Goal: Task Accomplishment & Management: Use online tool/utility

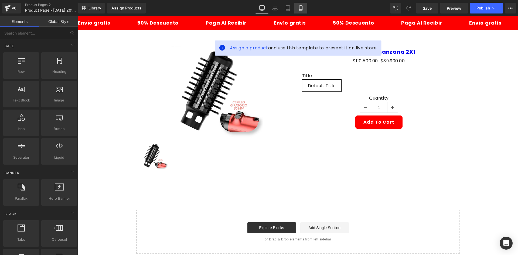
click at [307, 6] on link "Mobile" at bounding box center [301, 8] width 13 height 11
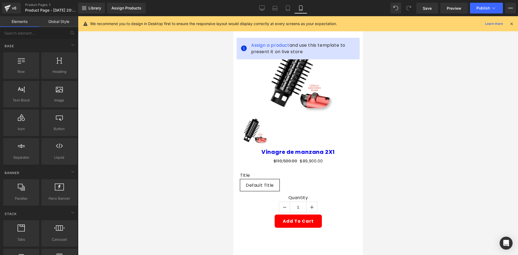
click at [511, 21] on div "We recommend you to design in Desktop first to ensure the responsive layout wou…" at bounding box center [302, 24] width 424 height 6
click at [512, 22] on icon at bounding box center [511, 23] width 5 height 5
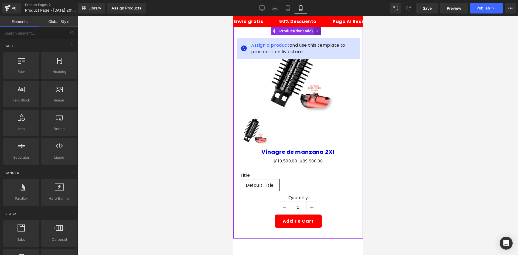
click at [316, 33] on icon at bounding box center [318, 31] width 4 height 4
click at [319, 32] on icon at bounding box center [321, 31] width 4 height 4
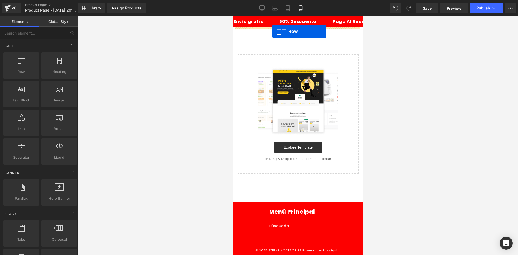
drag, startPoint x: 259, startPoint y: 86, endPoint x: 272, endPoint y: 31, distance: 56.0
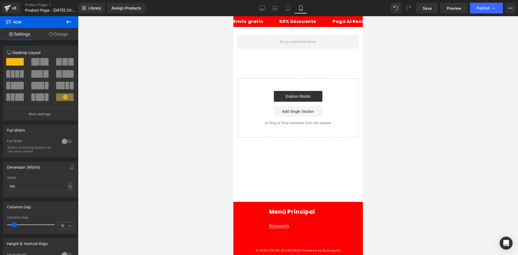
click at [67, 16] on button at bounding box center [68, 22] width 19 height 12
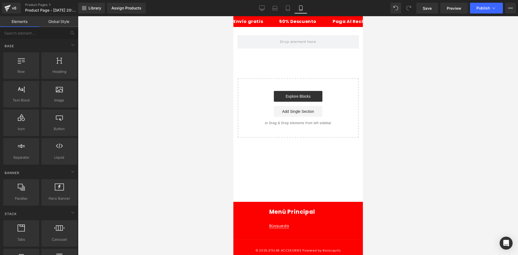
click at [262, 64] on div "Row Select your layout" at bounding box center [298, 82] width 130 height 111
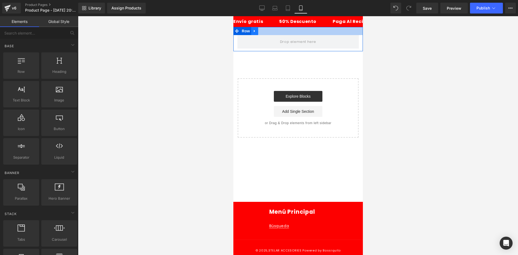
click at [257, 33] on link at bounding box center [254, 31] width 7 height 8
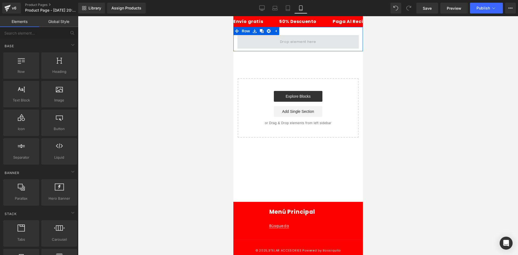
click at [306, 35] on span at bounding box center [297, 41] width 121 height 13
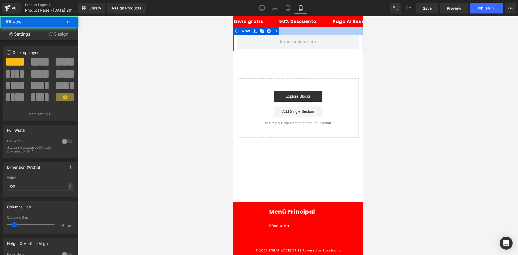
click at [302, 31] on div at bounding box center [298, 31] width 130 height 8
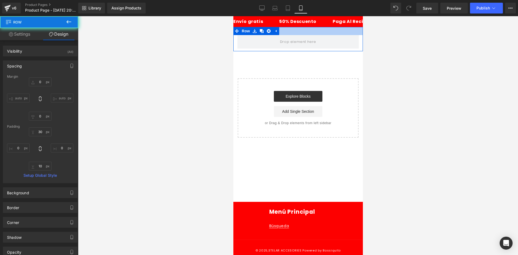
click at [298, 33] on div at bounding box center [298, 31] width 130 height 8
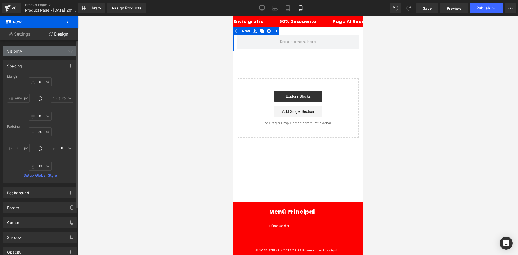
click at [55, 53] on div "Visibility (All)" at bounding box center [40, 51] width 74 height 10
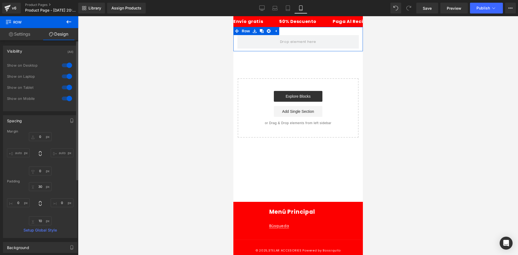
click at [70, 70] on div "Show on Desktop" at bounding box center [40, 68] width 66 height 11
click at [67, 66] on div at bounding box center [66, 65] width 13 height 9
drag, startPoint x: 68, startPoint y: 79, endPoint x: 68, endPoint y: 71, distance: 7.6
click at [68, 79] on div at bounding box center [66, 76] width 13 height 9
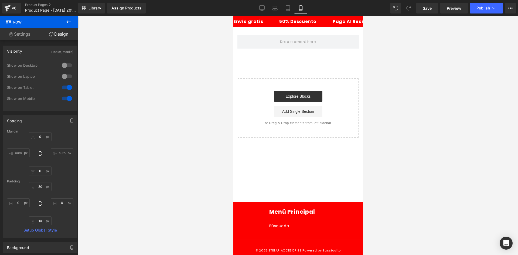
click at [65, 22] on button at bounding box center [68, 22] width 19 height 12
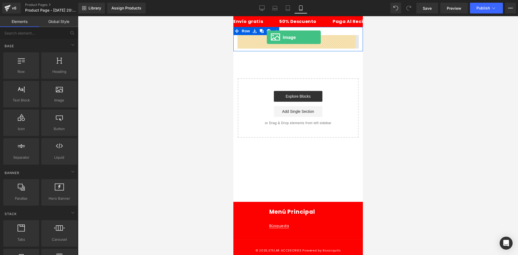
drag, startPoint x: 288, startPoint y: 108, endPoint x: 267, endPoint y: 37, distance: 74.1
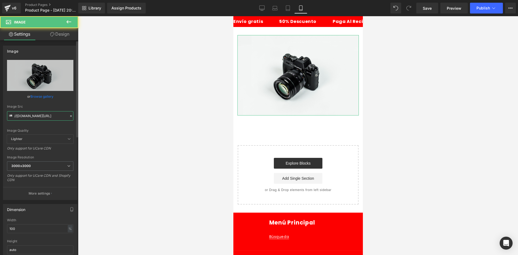
click at [42, 114] on input "//[DOMAIN_NAME][URL]" at bounding box center [40, 115] width 66 height 9
paste input "[URL][DOMAIN_NAME]"
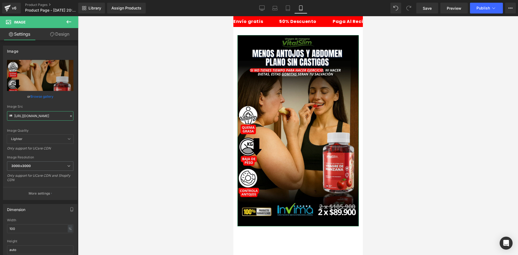
type input "[URL][DOMAIN_NAME]"
click at [65, 35] on link "Design" at bounding box center [59, 34] width 39 height 12
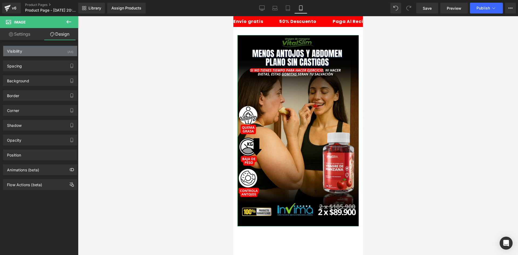
click at [52, 52] on div "Visibility (All)" at bounding box center [40, 51] width 74 height 10
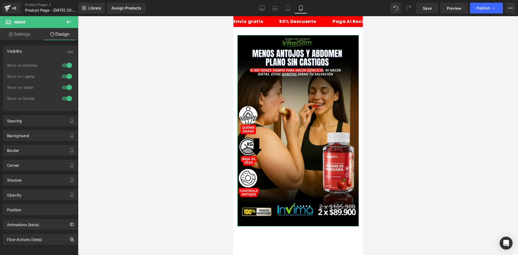
click at [62, 67] on div at bounding box center [66, 65] width 13 height 9
click at [66, 83] on div "Show on Laptop" at bounding box center [40, 79] width 66 height 11
click at [65, 79] on div at bounding box center [66, 76] width 13 height 9
drag, startPoint x: 35, startPoint y: 119, endPoint x: 40, endPoint y: 121, distance: 5.6
click at [35, 119] on div "Spacing" at bounding box center [40, 121] width 74 height 10
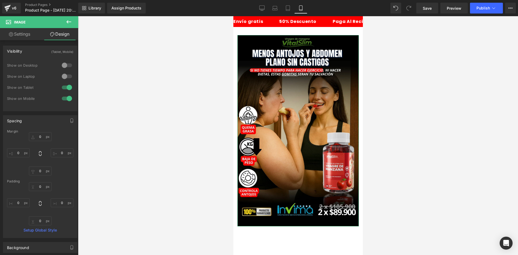
click at [41, 131] on div "Margin" at bounding box center [40, 132] width 66 height 4
click at [40, 134] on input "0" at bounding box center [40, 136] width 23 height 9
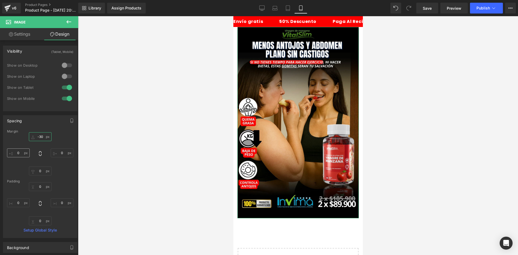
type input "-30"
click at [19, 153] on input "0" at bounding box center [18, 152] width 23 height 9
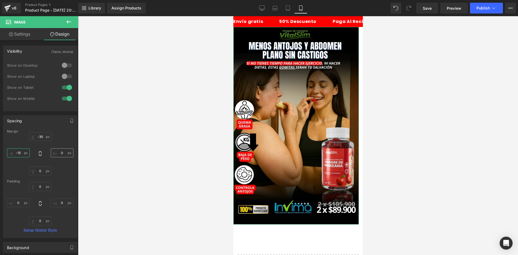
type input "-15"
click at [64, 153] on input "0" at bounding box center [62, 152] width 23 height 9
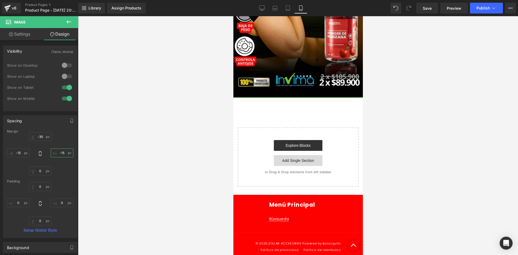
scroll to position [135, 0]
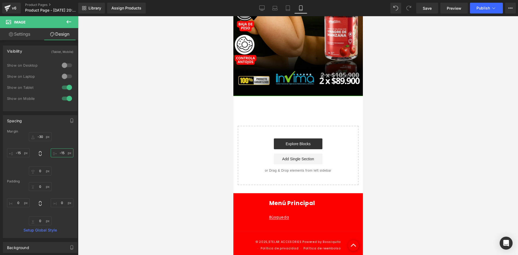
type input "-15"
click at [71, 18] on button at bounding box center [68, 22] width 19 height 12
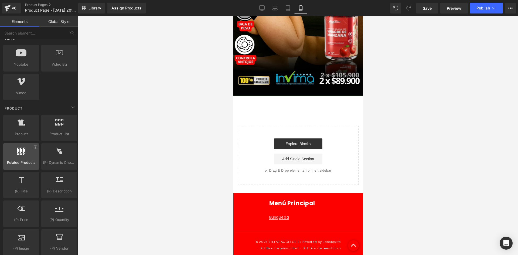
scroll to position [405, 0]
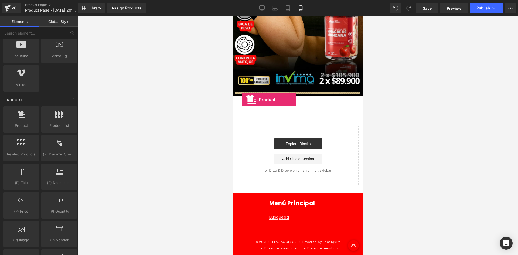
drag, startPoint x: 263, startPoint y: 140, endPoint x: 242, endPoint y: 100, distance: 45.5
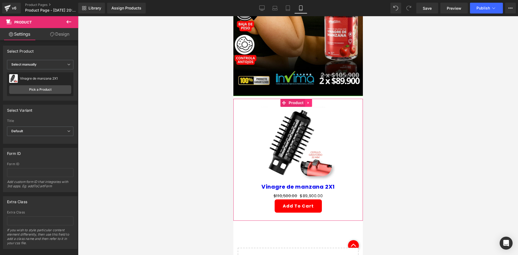
click at [307, 101] on icon at bounding box center [308, 103] width 4 height 4
click at [298, 127] on img at bounding box center [298, 144] width 75 height 75
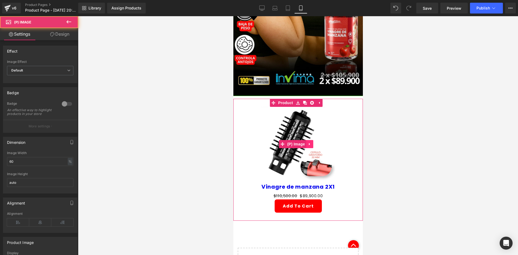
click at [309, 143] on icon at bounding box center [309, 144] width 1 height 2
click at [312, 142] on icon at bounding box center [313, 144] width 4 height 4
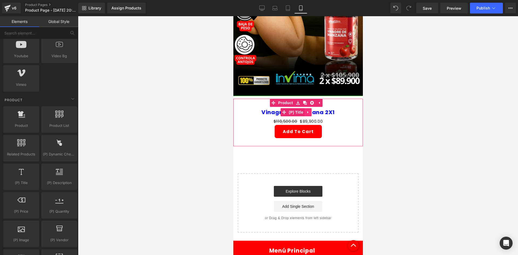
click at [309, 108] on link at bounding box center [308, 112] width 7 height 8
click at [311, 110] on icon at bounding box center [312, 112] width 4 height 4
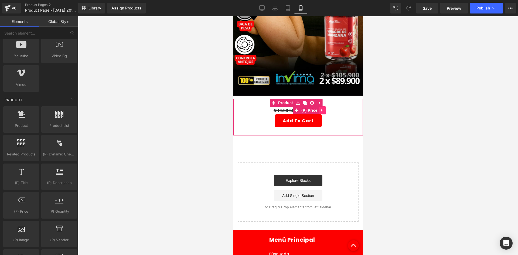
click at [321, 109] on icon at bounding box center [321, 110] width 1 height 2
click at [322, 106] on link at bounding box center [325, 110] width 7 height 8
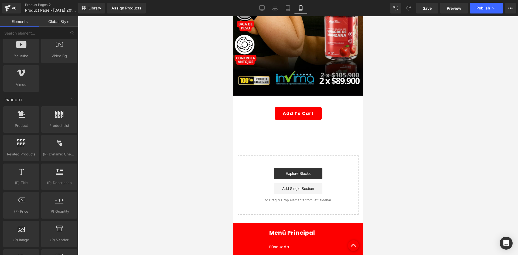
drag, startPoint x: 392, startPoint y: 111, endPoint x: 120, endPoint y: 94, distance: 272.1
click at [392, 111] on div at bounding box center [298, 135] width 440 height 239
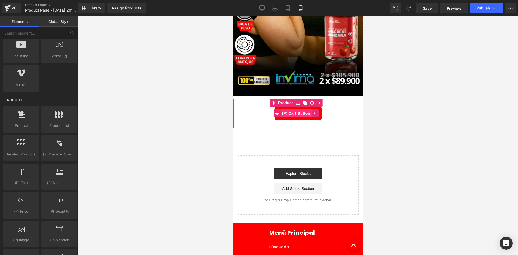
click at [290, 109] on span "(P) Cart Button" at bounding box center [295, 113] width 31 height 8
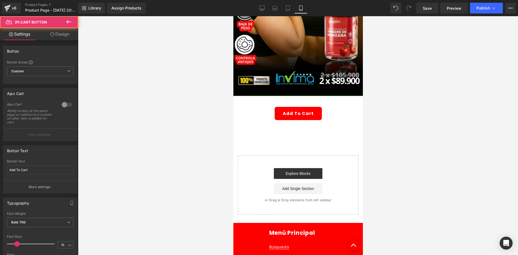
click at [66, 33] on link "Design" at bounding box center [59, 34] width 39 height 12
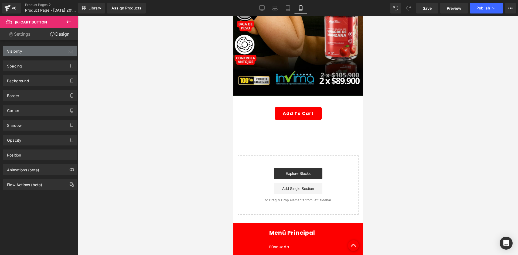
click at [67, 52] on div "(All)" at bounding box center [70, 50] width 6 height 9
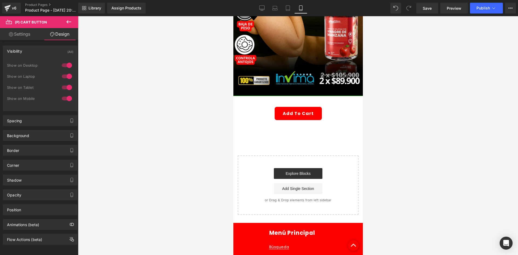
click at [63, 69] on div at bounding box center [66, 65] width 13 height 9
click at [66, 80] on div at bounding box center [66, 76] width 13 height 9
click at [293, 99] on span "Product" at bounding box center [296, 103] width 18 height 8
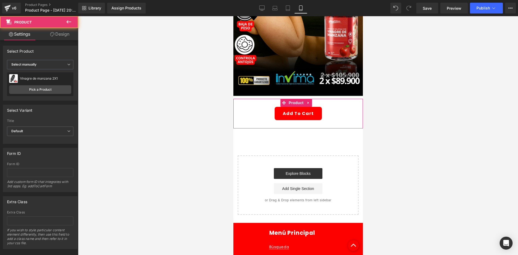
click at [55, 33] on link "Design" at bounding box center [59, 34] width 39 height 12
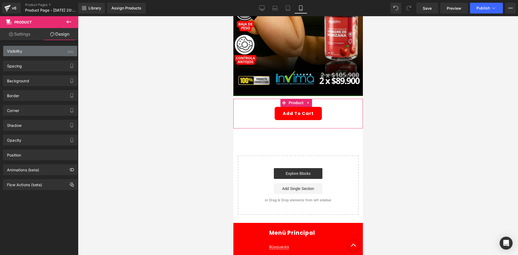
click at [62, 51] on div "Visibility (All)" at bounding box center [40, 51] width 74 height 10
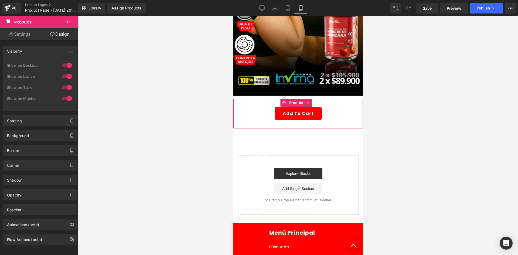
click at [61, 61] on div at bounding box center [66, 65] width 13 height 9
click at [65, 74] on div at bounding box center [66, 76] width 13 height 9
click at [33, 133] on div "Background" at bounding box center [40, 135] width 74 height 10
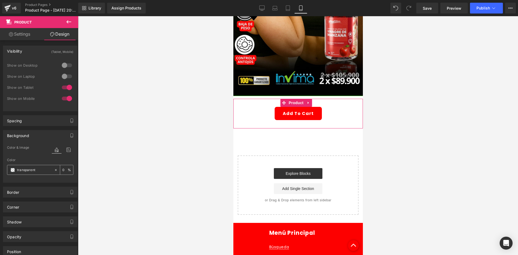
click at [31, 168] on input "transparent" at bounding box center [34, 170] width 35 height 6
type input "000"
type input "100"
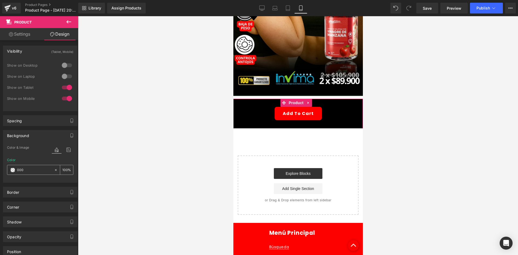
type input "0000"
click at [294, 99] on span "Product" at bounding box center [296, 103] width 18 height 8
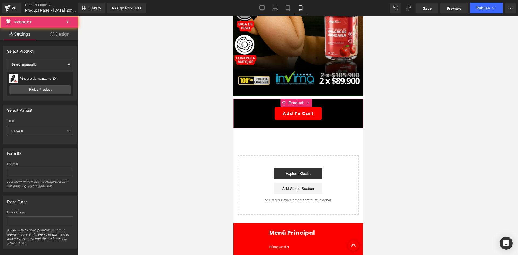
click at [64, 35] on link "Design" at bounding box center [59, 34] width 39 height 12
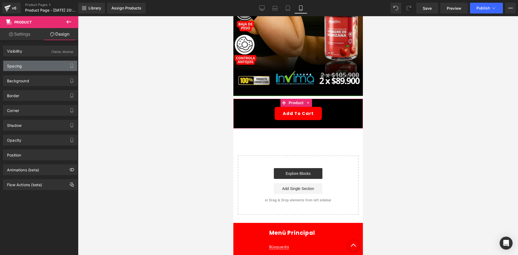
click at [31, 68] on div "Spacing" at bounding box center [40, 66] width 74 height 10
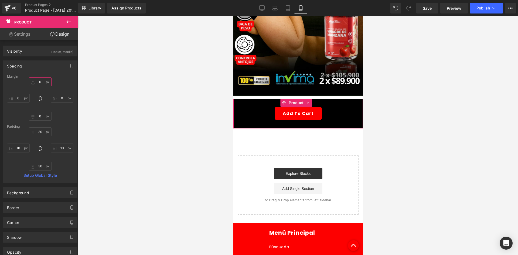
click at [40, 85] on input "0" at bounding box center [40, 81] width 23 height 9
type input "-10"
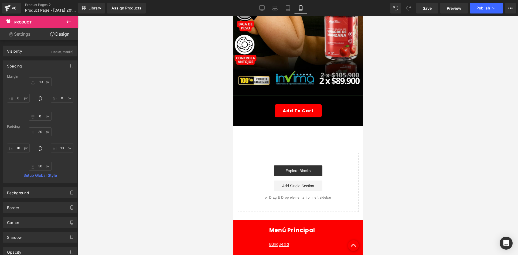
drag, startPoint x: 124, startPoint y: 136, endPoint x: 116, endPoint y: 136, distance: 7.9
click at [119, 135] on div at bounding box center [298, 135] width 440 height 239
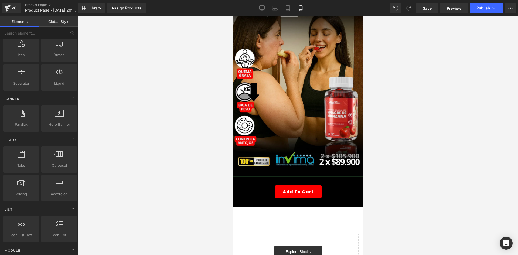
scroll to position [0, 0]
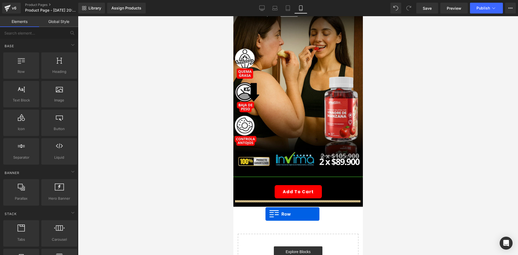
drag, startPoint x: 258, startPoint y: 92, endPoint x: 265, endPoint y: 214, distance: 122.0
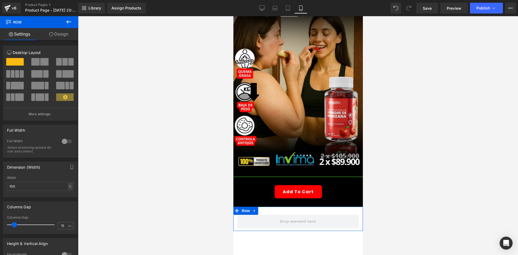
click at [64, 33] on link "Design" at bounding box center [58, 34] width 39 height 12
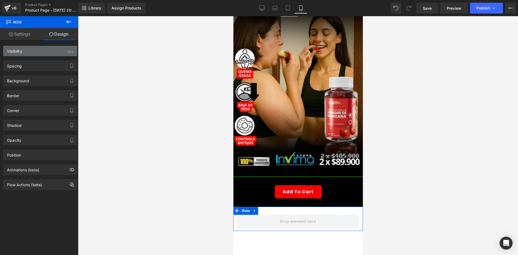
click at [58, 49] on div "Visibility (All)" at bounding box center [40, 51] width 74 height 10
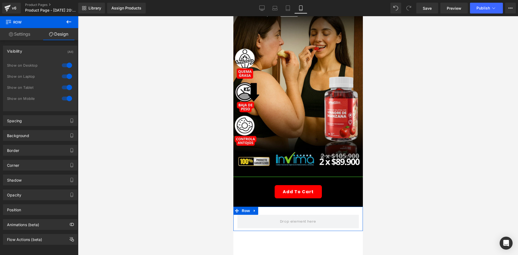
click at [64, 66] on div at bounding box center [66, 65] width 13 height 9
click at [66, 75] on div at bounding box center [66, 76] width 13 height 9
click at [277, 207] on div "Row" at bounding box center [298, 219] width 130 height 24
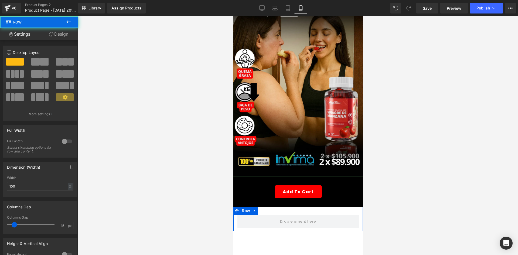
click at [55, 32] on link "Design" at bounding box center [58, 34] width 39 height 12
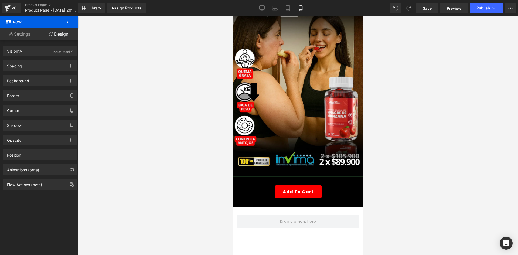
click at [68, 25] on icon at bounding box center [69, 22] width 6 height 6
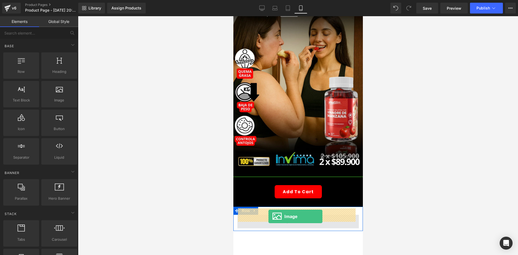
drag, startPoint x: 289, startPoint y: 109, endPoint x: 268, endPoint y: 217, distance: 109.2
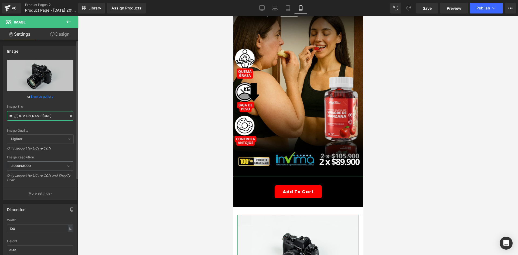
click at [38, 114] on input "//[DOMAIN_NAME][URL]" at bounding box center [40, 115] width 66 height 9
paste input "[URL][DOMAIN_NAME]"
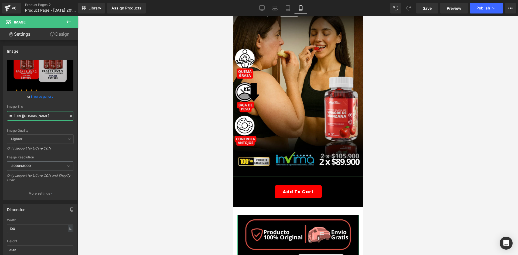
type input "[URL][DOMAIN_NAME]"
click at [63, 35] on link "Design" at bounding box center [59, 34] width 39 height 12
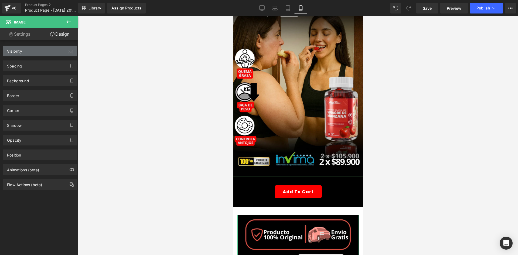
click at [56, 51] on div "Visibility (All)" at bounding box center [40, 51] width 74 height 10
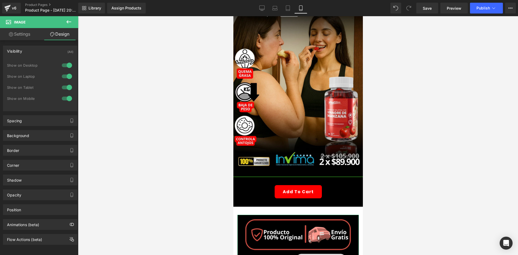
click at [67, 64] on div at bounding box center [66, 65] width 13 height 9
click at [66, 75] on div at bounding box center [66, 76] width 13 height 9
click at [48, 124] on div "Spacing" at bounding box center [40, 121] width 74 height 10
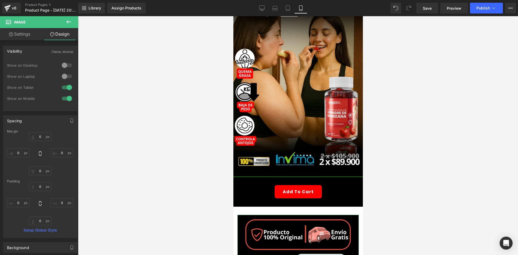
drag, startPoint x: 48, startPoint y: 124, endPoint x: 44, endPoint y: 142, distance: 18.0
click at [44, 142] on div "0px 0 0px 0 0px 0 0px 0" at bounding box center [40, 153] width 66 height 43
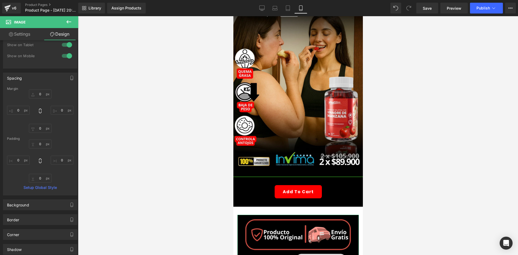
scroll to position [54, 0]
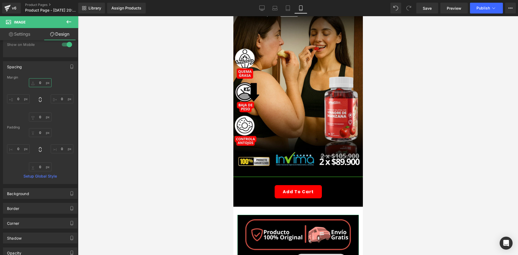
click at [44, 80] on input "0" at bounding box center [40, 82] width 23 height 9
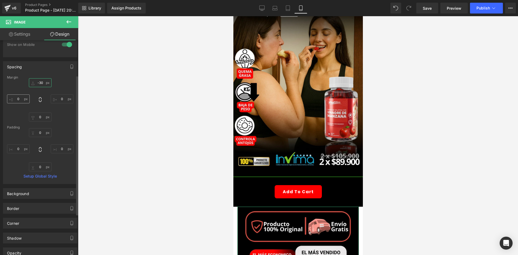
type input "-30"
click at [26, 99] on input "0" at bounding box center [18, 98] width 23 height 9
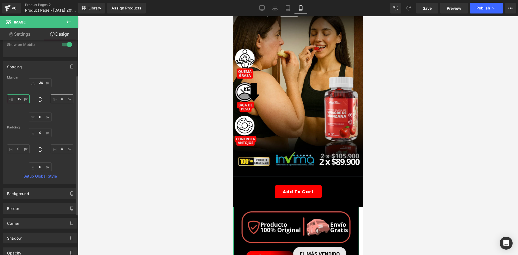
type input "-15"
click at [62, 99] on input "0" at bounding box center [62, 98] width 23 height 9
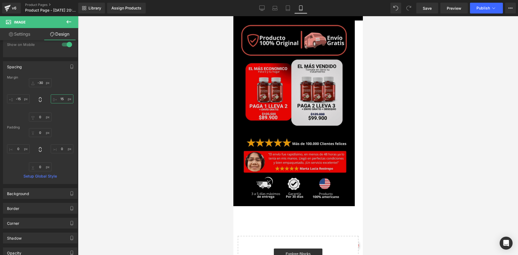
scroll to position [243, 0]
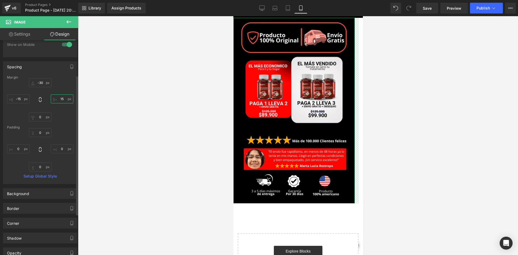
click at [65, 99] on input "15" at bounding box center [62, 98] width 23 height 9
type input "1"
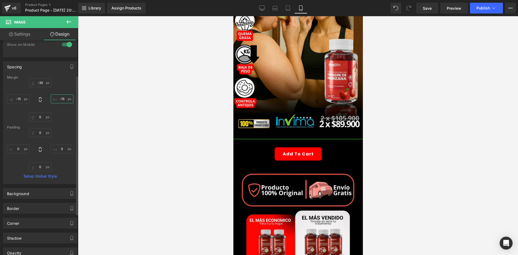
scroll to position [54, 0]
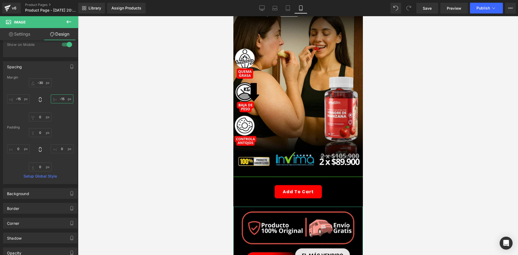
type input "-15"
click at [70, 23] on icon at bounding box center [69, 22] width 6 height 6
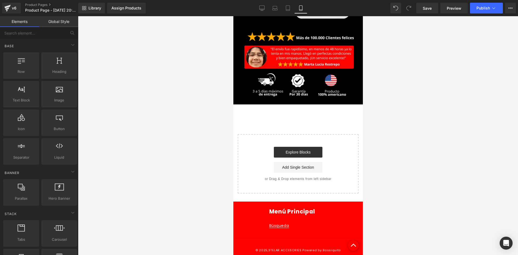
scroll to position [360, 0]
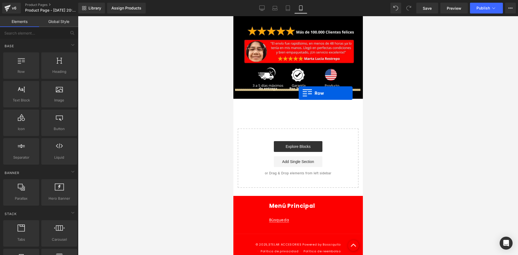
drag, startPoint x: 257, startPoint y: 80, endPoint x: 299, endPoint y: 93, distance: 43.7
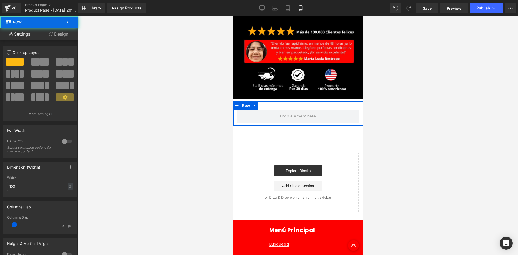
click at [63, 38] on link "Design" at bounding box center [58, 34] width 39 height 12
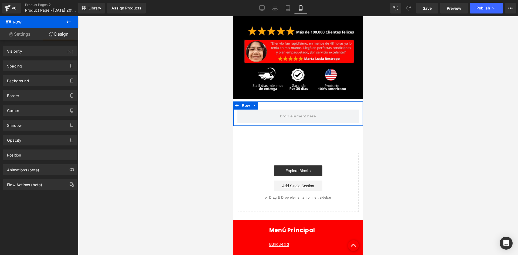
click at [67, 49] on div "(All)" at bounding box center [70, 50] width 6 height 9
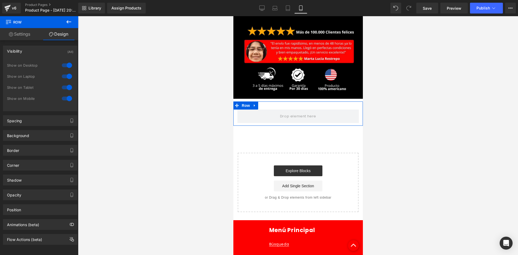
click at [64, 66] on div at bounding box center [66, 65] width 13 height 9
click at [66, 77] on div at bounding box center [66, 76] width 13 height 9
click at [71, 22] on icon at bounding box center [68, 21] width 5 height 3
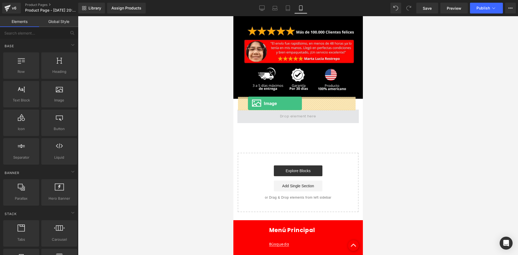
drag, startPoint x: 295, startPoint y: 108, endPoint x: 248, endPoint y: 103, distance: 46.9
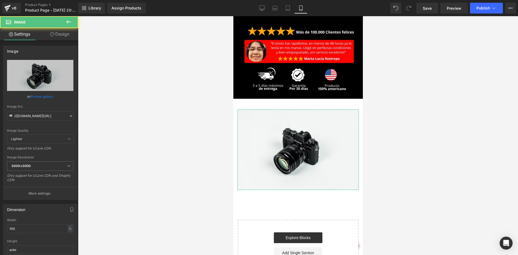
click at [60, 37] on link "Design" at bounding box center [59, 34] width 39 height 12
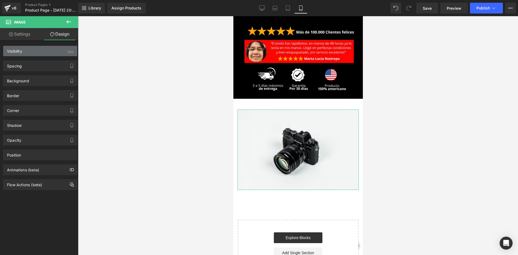
click at [62, 52] on div "Visibility (All)" at bounding box center [40, 51] width 74 height 10
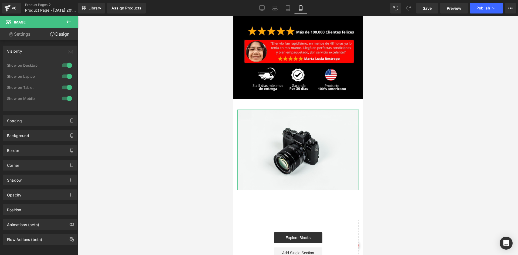
drag, startPoint x: 65, startPoint y: 62, endPoint x: 67, endPoint y: 72, distance: 10.2
click at [66, 62] on div at bounding box center [66, 65] width 13 height 9
click at [68, 79] on div at bounding box center [66, 76] width 13 height 9
click at [72, 25] on button at bounding box center [68, 22] width 19 height 12
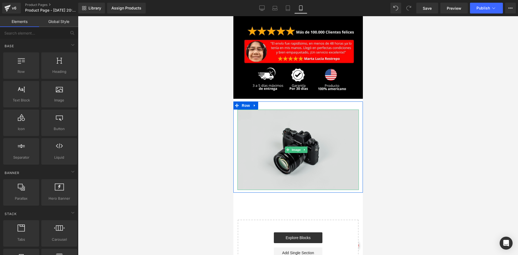
click at [275, 114] on img at bounding box center [297, 150] width 121 height 80
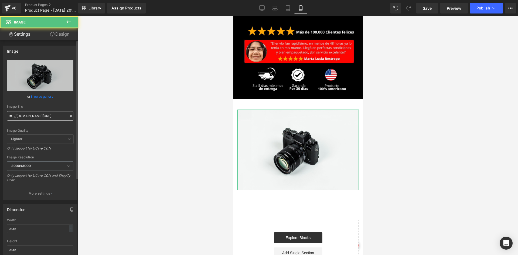
click at [35, 119] on input "//[DOMAIN_NAME][URL]" at bounding box center [40, 115] width 66 height 9
click at [35, 118] on input "//[DOMAIN_NAME][URL]" at bounding box center [40, 115] width 66 height 9
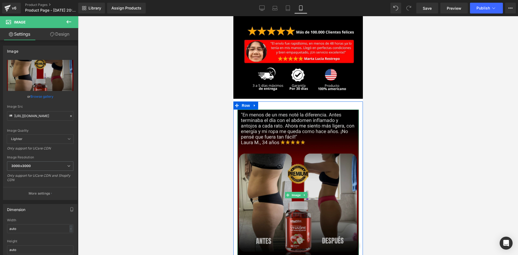
type input "[URL][DOMAIN_NAME]"
click at [278, 110] on img at bounding box center [297, 195] width 121 height 171
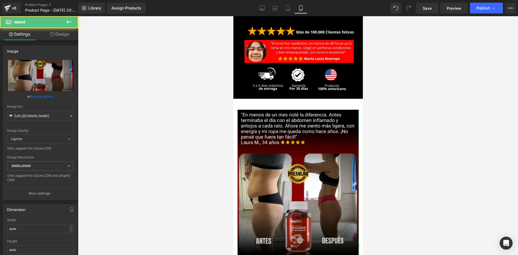
click at [58, 38] on link "Design" at bounding box center [59, 34] width 39 height 12
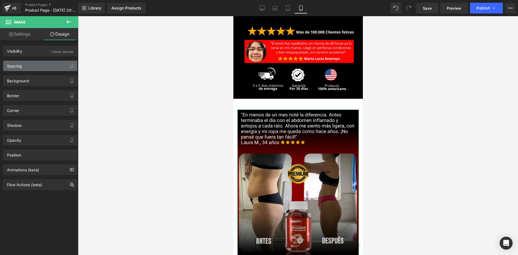
click at [57, 65] on div "Spacing" at bounding box center [40, 66] width 74 height 10
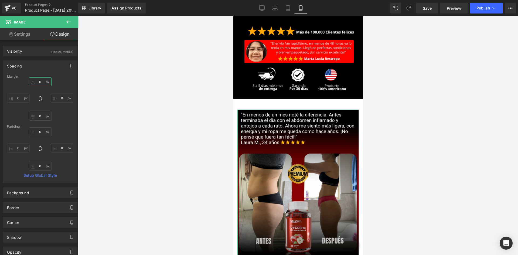
click at [48, 80] on input "0" at bounding box center [40, 81] width 23 height 9
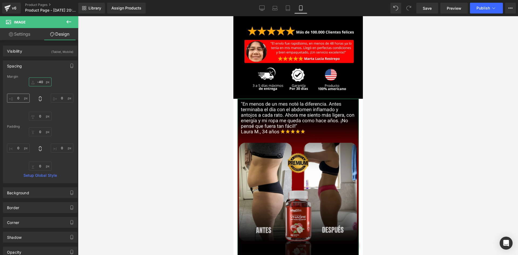
type input "-40"
click at [23, 99] on input "0" at bounding box center [18, 98] width 23 height 9
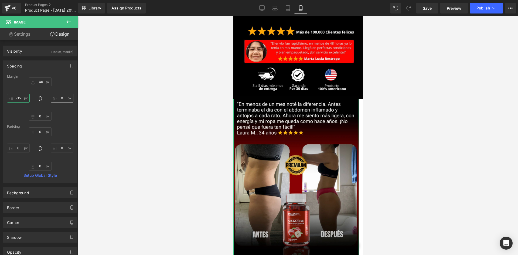
type input "-15"
click at [62, 96] on input "0" at bounding box center [62, 98] width 23 height 9
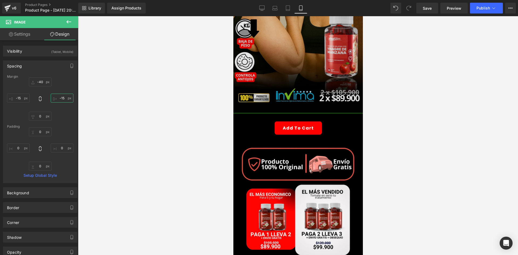
scroll to position [117, 0]
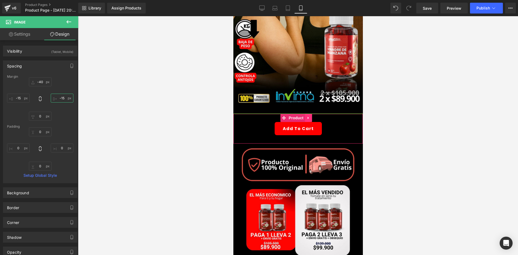
type input "-15"
click at [310, 114] on link at bounding box center [308, 118] width 7 height 8
click at [305, 116] on icon at bounding box center [305, 118] width 4 height 4
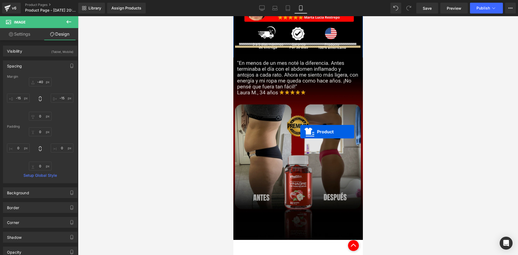
scroll to position [414, 0]
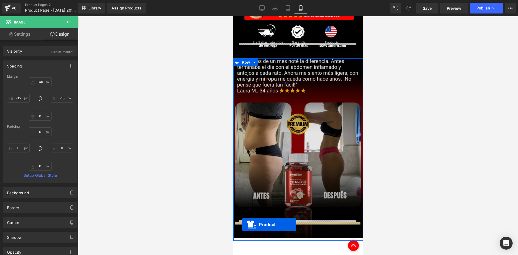
drag, startPoint x: 285, startPoint y: 137, endPoint x: 252, endPoint y: 206, distance: 76.9
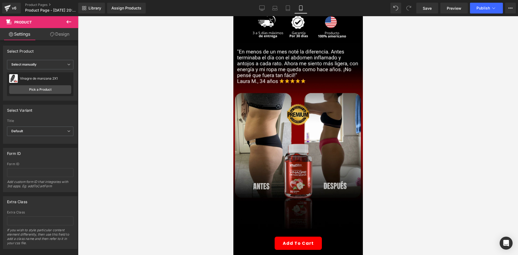
scroll to position [540, 0]
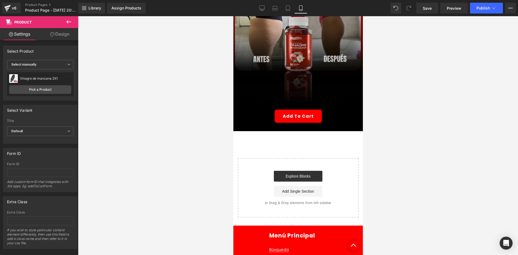
click at [68, 24] on icon at bounding box center [69, 22] width 6 height 6
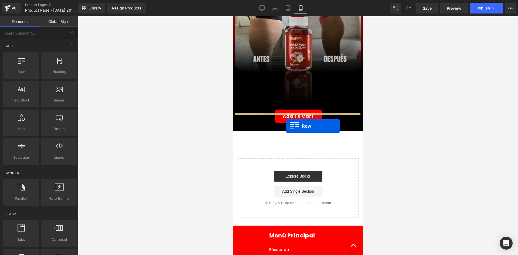
drag, startPoint x: 381, startPoint y: 111, endPoint x: 286, endPoint y: 126, distance: 95.9
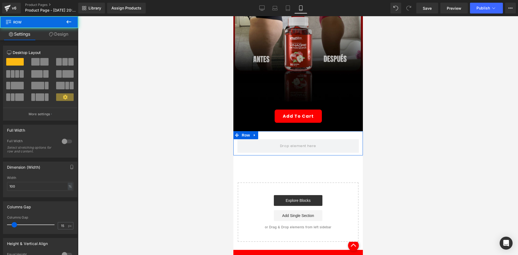
click at [63, 35] on link "Design" at bounding box center [58, 34] width 39 height 12
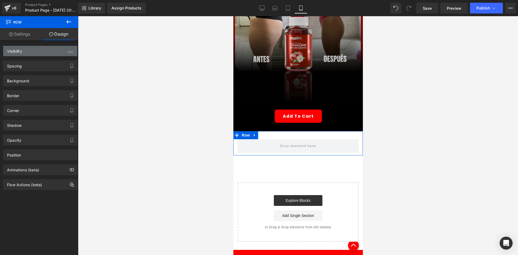
click at [65, 49] on div "Visibility (All)" at bounding box center [40, 51] width 74 height 10
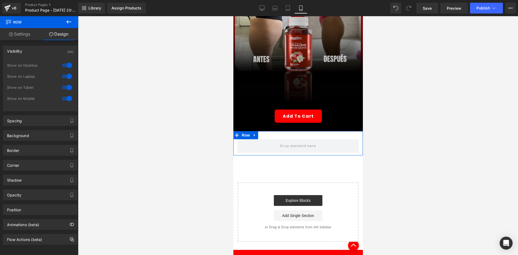
drag, startPoint x: 65, startPoint y: 63, endPoint x: 65, endPoint y: 77, distance: 14.3
click at [65, 64] on div at bounding box center [66, 65] width 13 height 9
click at [65, 77] on div at bounding box center [66, 76] width 13 height 9
drag, startPoint x: 70, startPoint y: 23, endPoint x: 47, endPoint y: 67, distance: 50.2
click at [70, 23] on icon at bounding box center [69, 22] width 6 height 6
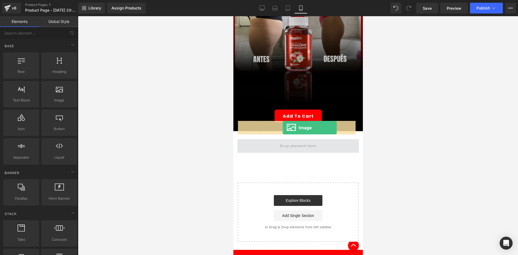
drag, startPoint x: 398, startPoint y: 128, endPoint x: 283, endPoint y: 128, distance: 115.8
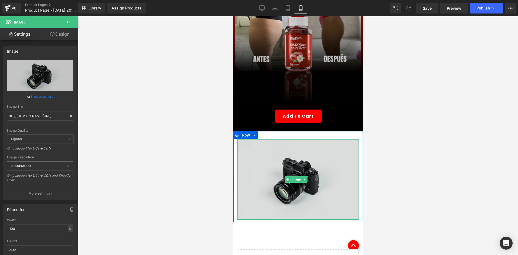
drag, startPoint x: 277, startPoint y: 158, endPoint x: 270, endPoint y: 157, distance: 7.0
click at [277, 157] on img at bounding box center [297, 179] width 121 height 80
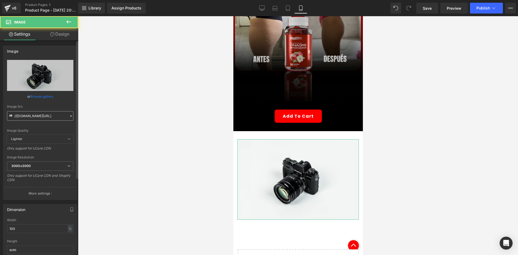
click at [39, 118] on input "//[DOMAIN_NAME][URL]" at bounding box center [40, 115] width 66 height 9
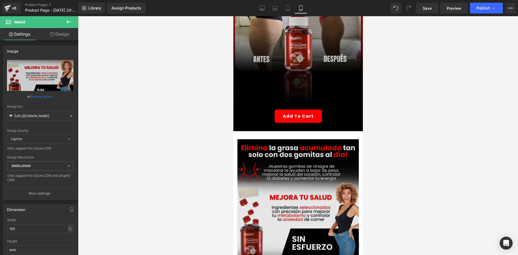
type input "[URL][DOMAIN_NAME]"
click at [267, 146] on img at bounding box center [297, 211] width 121 height 145
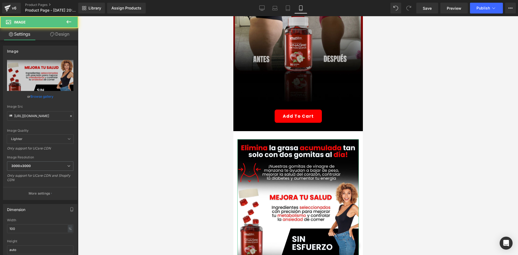
click at [60, 39] on link "Design" at bounding box center [59, 34] width 39 height 12
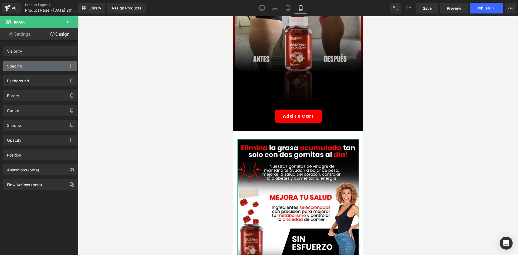
click at [41, 63] on div "Spacing" at bounding box center [40, 66] width 74 height 10
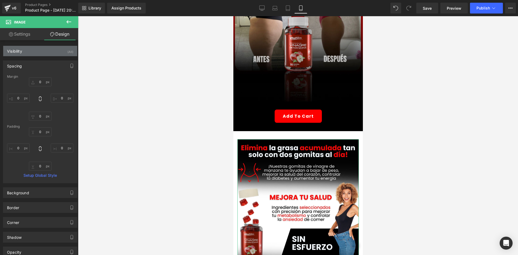
click at [52, 55] on div "Visibility (All)" at bounding box center [40, 51] width 74 height 10
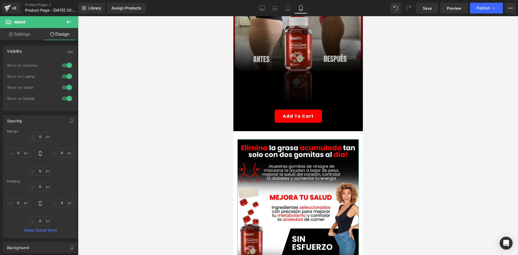
click at [62, 66] on div at bounding box center [66, 65] width 13 height 9
click at [66, 75] on div at bounding box center [66, 76] width 13 height 9
click at [42, 137] on input "0" at bounding box center [40, 136] width 23 height 9
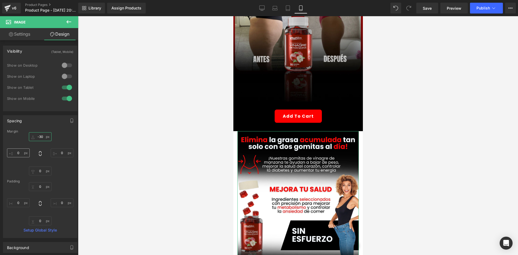
type input "-30"
click at [17, 155] on input "0" at bounding box center [18, 152] width 23 height 9
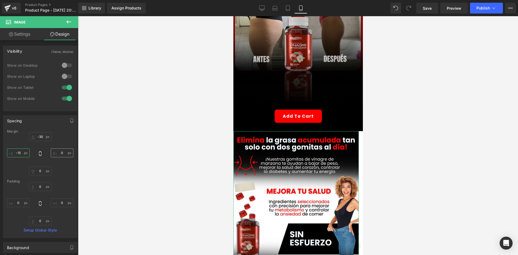
type input "-15"
click at [62, 153] on input "0" at bounding box center [62, 152] width 23 height 9
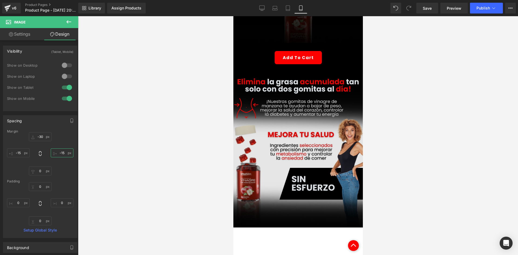
scroll to position [702, 0]
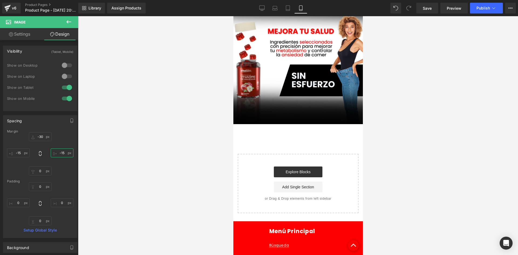
type input "-15"
click at [67, 22] on icon at bounding box center [68, 21] width 5 height 3
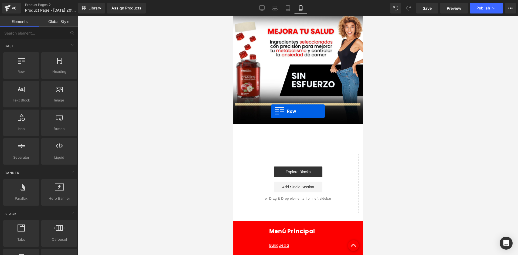
drag, startPoint x: 289, startPoint y: 84, endPoint x: 271, endPoint y: 111, distance: 32.1
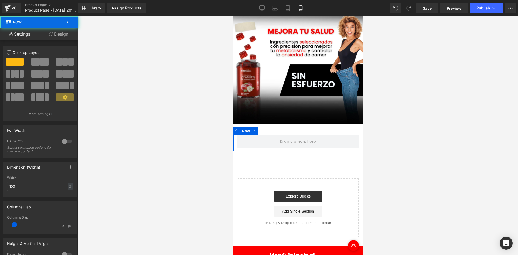
click at [61, 32] on link "Design" at bounding box center [58, 34] width 39 height 12
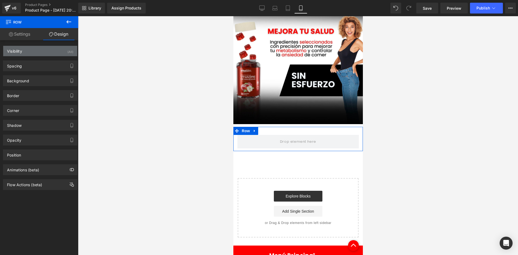
click at [59, 54] on div "Visibility (All)" at bounding box center [40, 51] width 74 height 10
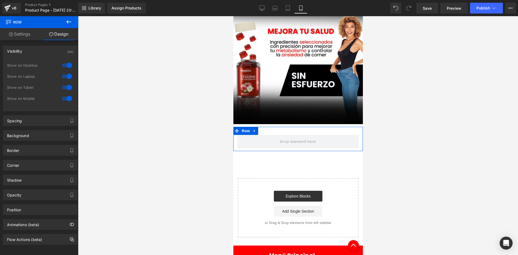
click at [66, 67] on div at bounding box center [66, 65] width 13 height 9
click at [65, 74] on div at bounding box center [66, 76] width 13 height 9
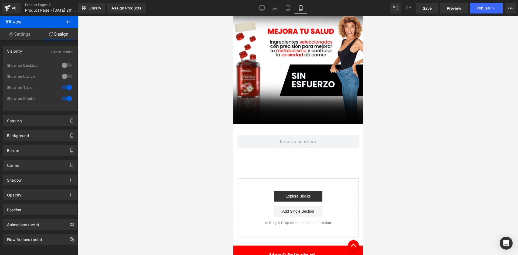
drag, startPoint x: 73, startPoint y: 22, endPoint x: 56, endPoint y: 44, distance: 27.9
click at [72, 23] on button at bounding box center [68, 22] width 19 height 12
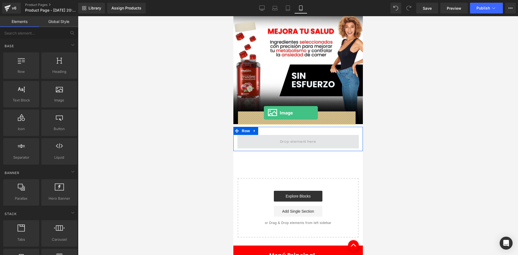
drag, startPoint x: 304, startPoint y: 112, endPoint x: 264, endPoint y: 113, distance: 40.5
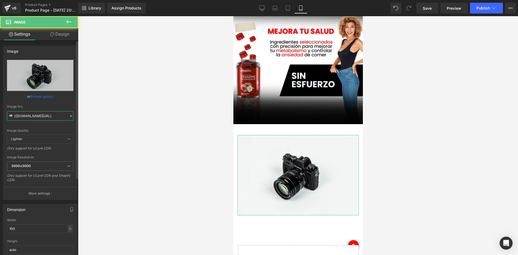
click at [46, 117] on input "//[DOMAIN_NAME][URL]" at bounding box center [40, 115] width 66 height 9
paste input "[URL][DOMAIN_NAME]"
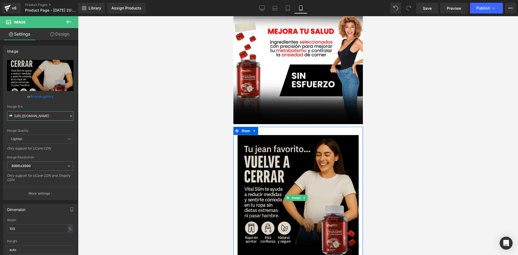
type input "[URL][DOMAIN_NAME]"
click at [261, 135] on img at bounding box center [297, 198] width 121 height 126
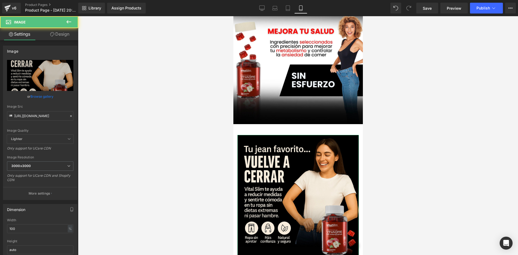
click at [52, 39] on link "Design" at bounding box center [59, 34] width 39 height 12
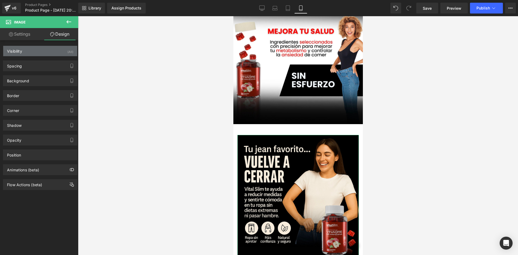
click at [58, 55] on div "Visibility (All)" at bounding box center [40, 51] width 74 height 10
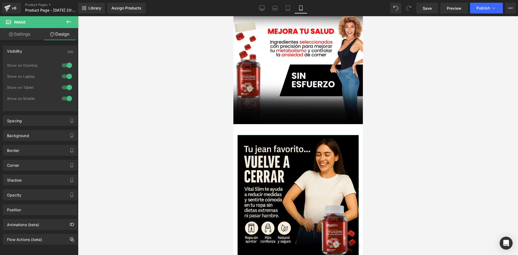
click at [65, 63] on div at bounding box center [66, 65] width 13 height 9
click at [63, 75] on div at bounding box center [66, 76] width 13 height 9
click at [49, 120] on div "Spacing" at bounding box center [40, 121] width 74 height 10
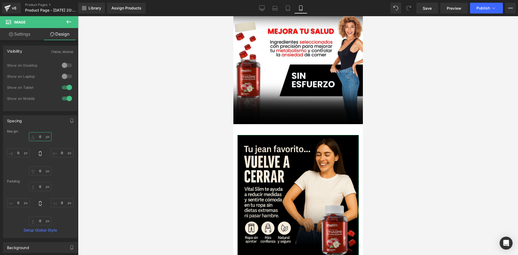
click at [42, 137] on input "0" at bounding box center [40, 136] width 23 height 9
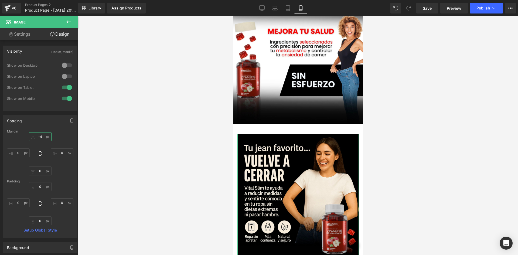
type input "-4'"
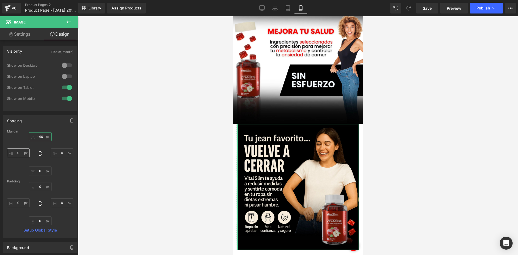
type input "-40"
click at [18, 154] on input "0" at bounding box center [18, 152] width 23 height 9
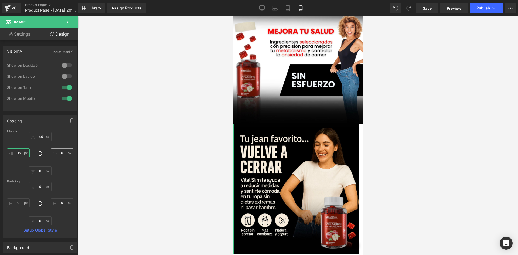
type input "-15"
click at [70, 153] on input "0" at bounding box center [62, 152] width 23 height 9
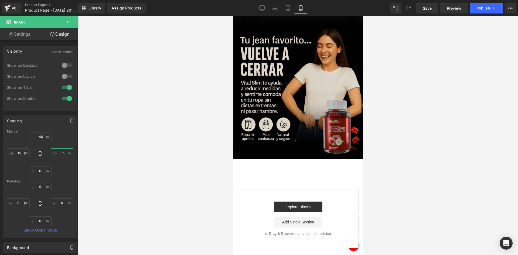
scroll to position [793, 0]
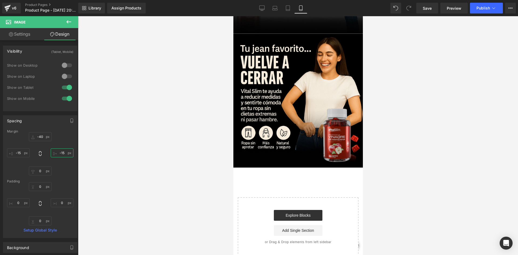
type input "-15"
click at [71, 23] on icon at bounding box center [69, 22] width 6 height 6
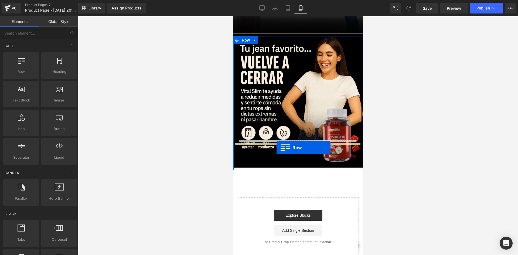
drag, startPoint x: 256, startPoint y: 83, endPoint x: 276, endPoint y: 148, distance: 67.7
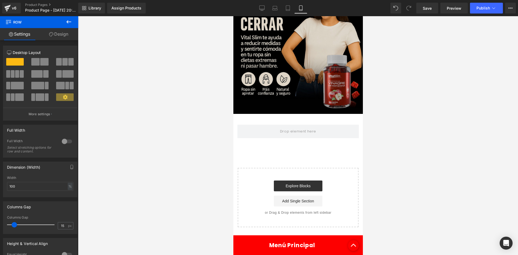
scroll to position [847, 0]
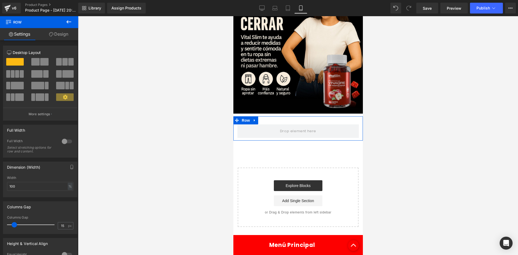
click at [63, 35] on link "Design" at bounding box center [58, 34] width 39 height 12
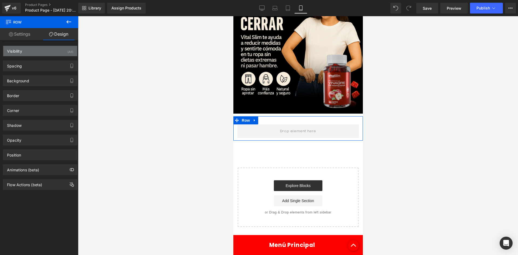
click at [62, 49] on div "Visibility (All)" at bounding box center [40, 51] width 74 height 10
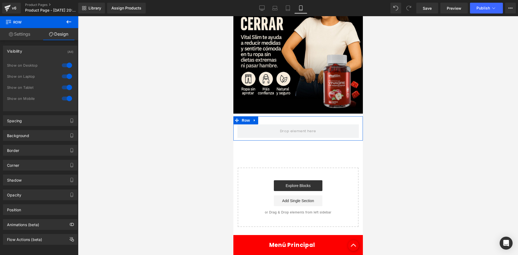
click at [64, 66] on div at bounding box center [66, 65] width 13 height 9
click at [64, 77] on div at bounding box center [66, 76] width 13 height 9
click at [70, 20] on icon at bounding box center [69, 22] width 6 height 6
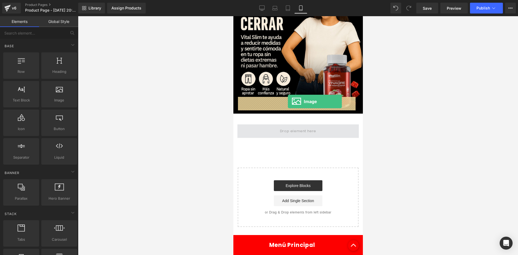
drag, startPoint x: 294, startPoint y: 109, endPoint x: 288, endPoint y: 102, distance: 10.2
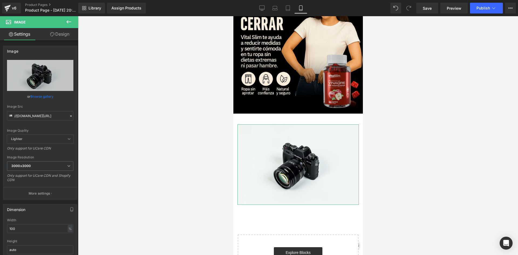
click at [60, 37] on link "Design" at bounding box center [59, 34] width 39 height 12
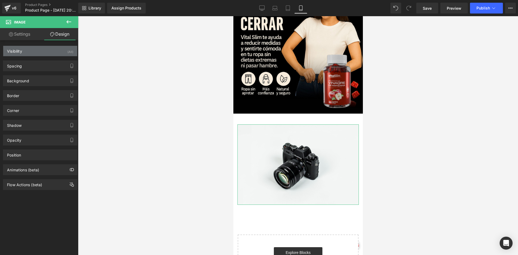
drag, startPoint x: 65, startPoint y: 52, endPoint x: 65, endPoint y: 56, distance: 4.0
click at [66, 52] on div "Visibility (All)" at bounding box center [40, 51] width 74 height 10
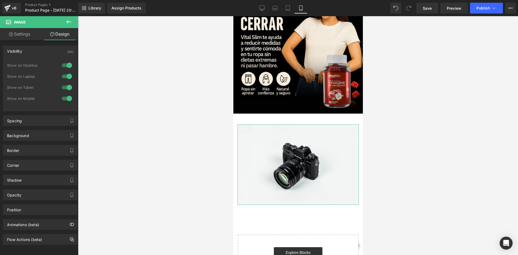
click at [65, 67] on div at bounding box center [66, 65] width 13 height 9
click at [64, 75] on div at bounding box center [66, 76] width 13 height 9
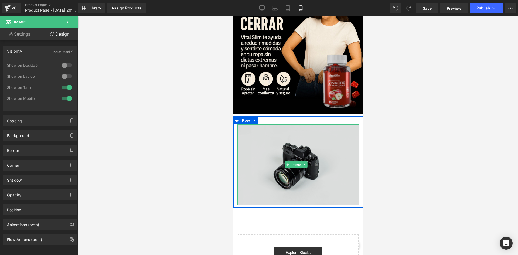
click at [276, 134] on img at bounding box center [297, 164] width 121 height 80
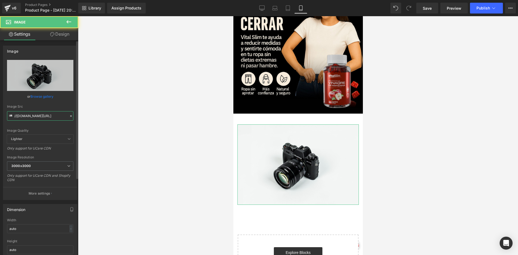
click at [44, 116] on input "//[DOMAIN_NAME][URL]" at bounding box center [40, 115] width 66 height 9
paste input "[URL][DOMAIN_NAME]"
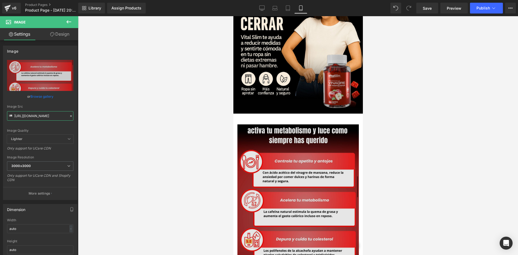
type input "[URL][DOMAIN_NAME]"
click at [259, 124] on img at bounding box center [297, 215] width 121 height 183
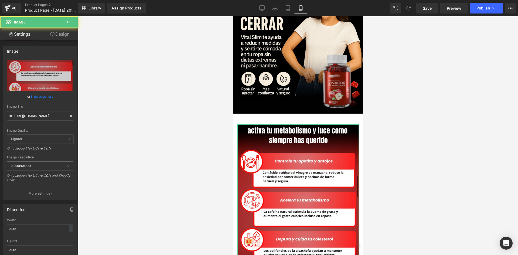
click at [58, 38] on link "Design" at bounding box center [59, 34] width 39 height 12
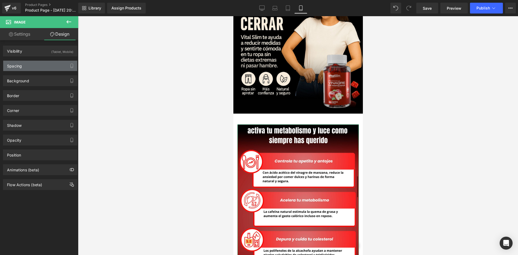
click at [40, 67] on div "Spacing" at bounding box center [40, 66] width 74 height 10
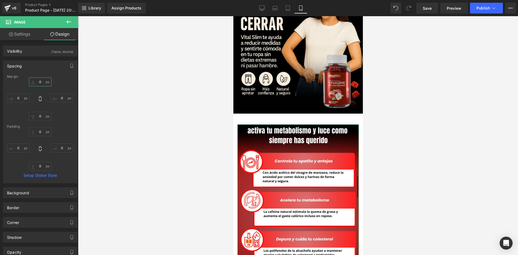
click at [46, 82] on input "0" at bounding box center [40, 81] width 23 height 9
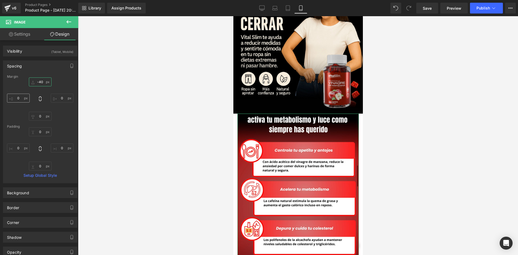
type input "-40"
click at [17, 97] on input "0" at bounding box center [18, 98] width 23 height 9
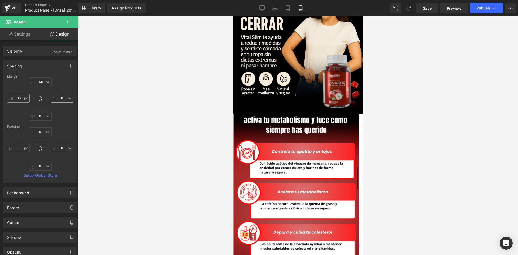
type input "-15"
click at [63, 98] on input "0" at bounding box center [62, 98] width 23 height 9
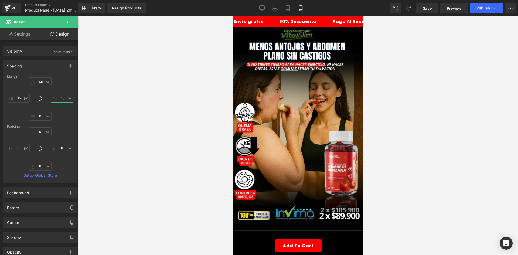
type input "-15"
click at [68, 24] on icon at bounding box center [69, 22] width 6 height 6
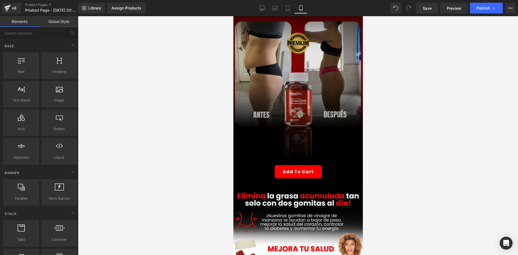
scroll to position [486, 0]
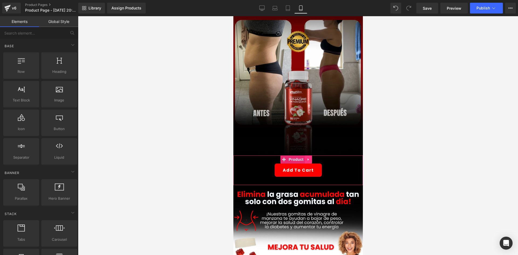
click at [306, 158] on icon at bounding box center [308, 160] width 4 height 4
click at [304, 158] on icon at bounding box center [305, 160] width 4 height 4
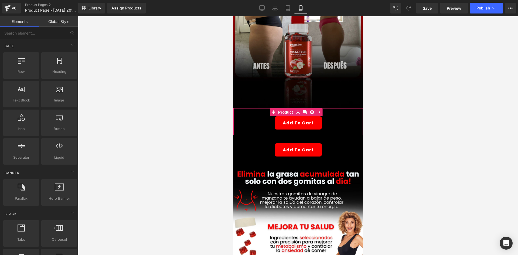
scroll to position [540, 0]
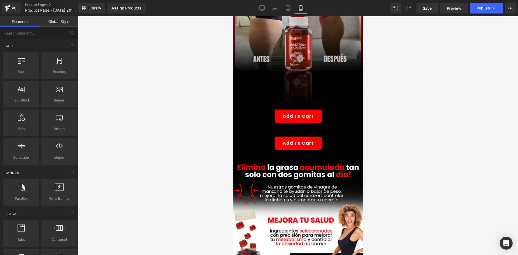
click at [255, 137] on div "Add To Cart" at bounding box center [298, 143] width 124 height 13
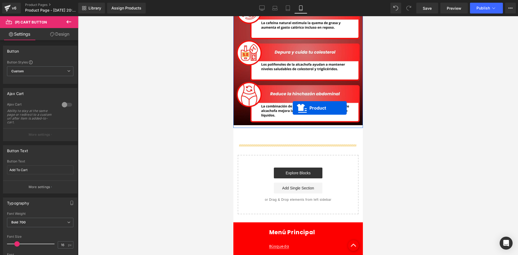
scroll to position [1047, 0]
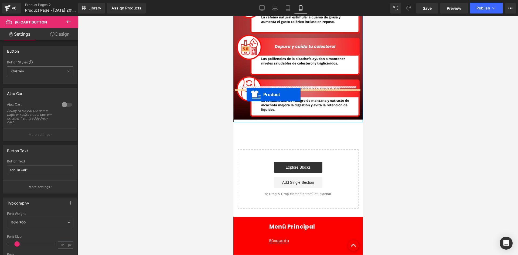
drag, startPoint x: 282, startPoint y: 112, endPoint x: 246, endPoint y: 94, distance: 40.1
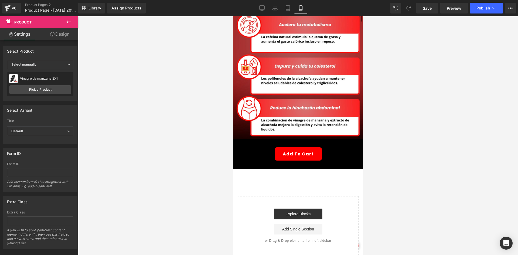
scroll to position [945, 0]
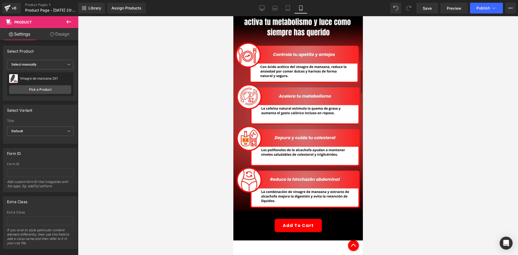
click at [74, 18] on button at bounding box center [68, 22] width 19 height 12
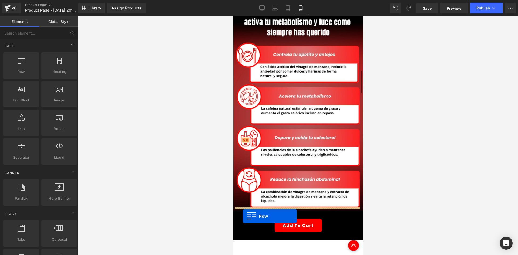
drag, startPoint x: 266, startPoint y: 92, endPoint x: 243, endPoint y: 216, distance: 126.9
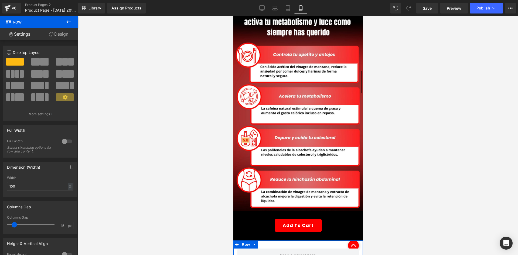
click at [57, 37] on link "Design" at bounding box center [58, 34] width 39 height 12
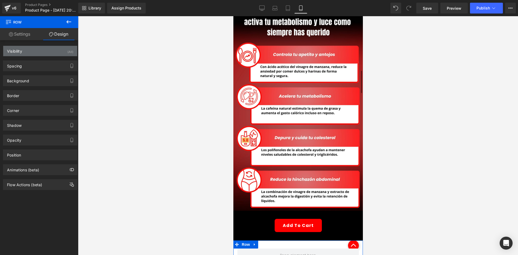
click at [65, 51] on div "Visibility (All)" at bounding box center [40, 51] width 74 height 10
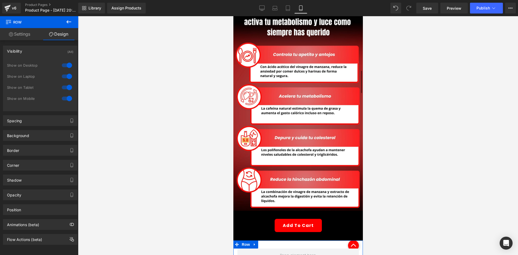
click at [68, 64] on div at bounding box center [66, 65] width 13 height 9
click at [61, 81] on div "Show on Laptop" at bounding box center [40, 79] width 66 height 11
click at [62, 78] on div at bounding box center [66, 76] width 13 height 9
click at [69, 20] on icon at bounding box center [69, 22] width 6 height 6
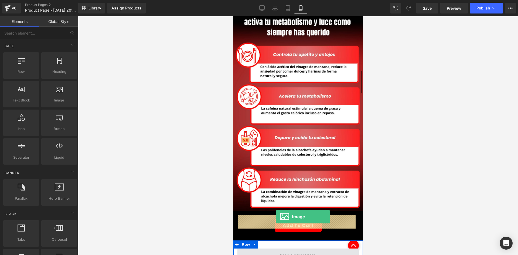
drag, startPoint x: 296, startPoint y: 107, endPoint x: 276, endPoint y: 217, distance: 111.4
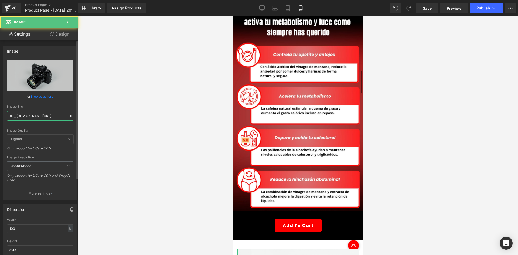
click at [43, 117] on input "//[DOMAIN_NAME][URL]" at bounding box center [40, 115] width 66 height 9
paste input "[URL][DOMAIN_NAME]"
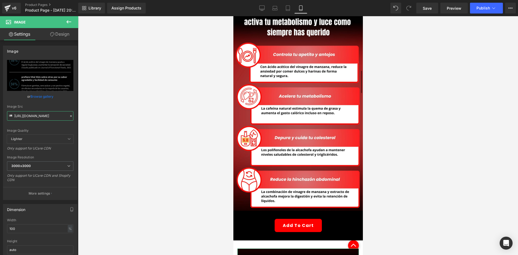
type input "[URL][DOMAIN_NAME]"
click at [57, 33] on link "Design" at bounding box center [59, 34] width 39 height 12
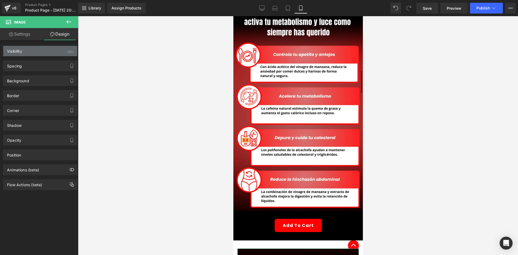
click at [62, 55] on div "Visibility (All)" at bounding box center [40, 51] width 74 height 10
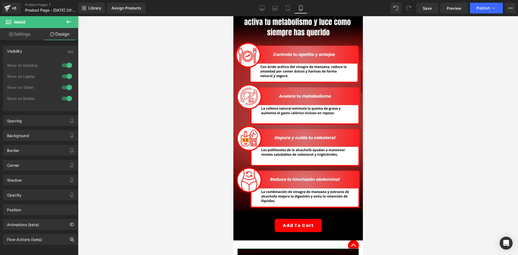
drag, startPoint x: 63, startPoint y: 65, endPoint x: 64, endPoint y: 69, distance: 3.3
click at [63, 66] on div at bounding box center [66, 65] width 13 height 9
click at [65, 75] on div at bounding box center [66, 76] width 13 height 9
drag, startPoint x: 35, startPoint y: 117, endPoint x: 41, endPoint y: 116, distance: 5.5
click at [36, 117] on div "Spacing" at bounding box center [40, 121] width 74 height 10
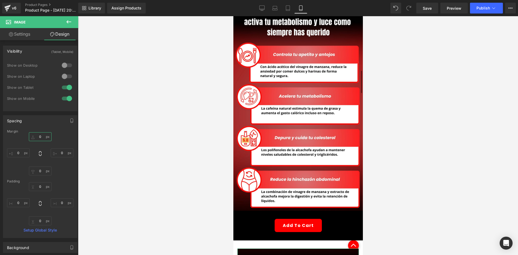
click at [45, 136] on input "0" at bounding box center [40, 136] width 23 height 9
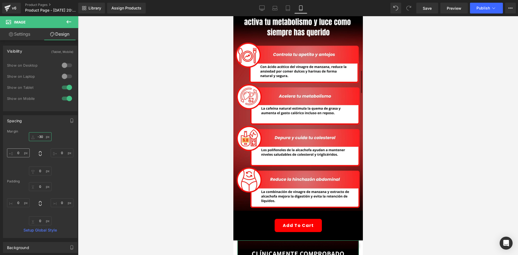
type input "-30"
click at [19, 155] on input "0" at bounding box center [18, 152] width 23 height 9
type input "-15"
click at [69, 151] on input "0" at bounding box center [62, 152] width 23 height 9
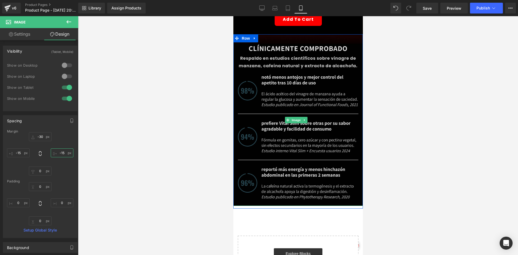
scroll to position [1188, 0]
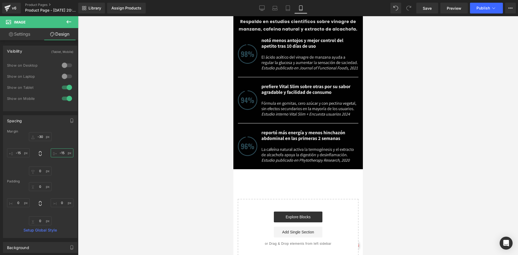
type input "-15"
click at [71, 22] on icon at bounding box center [68, 21] width 5 height 3
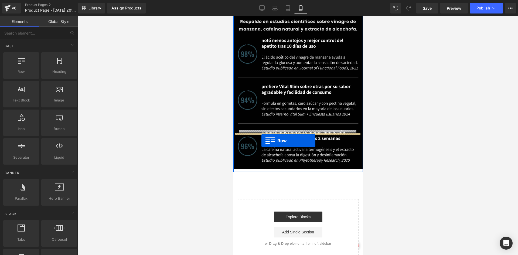
drag, startPoint x: 288, startPoint y: 91, endPoint x: 261, endPoint y: 141, distance: 56.2
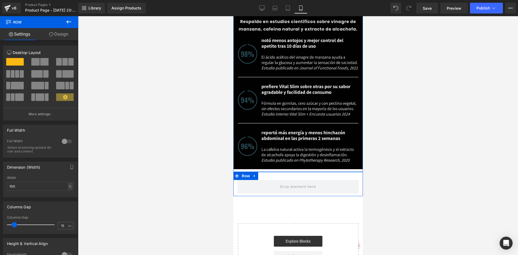
drag, startPoint x: 63, startPoint y: 34, endPoint x: 65, endPoint y: 46, distance: 12.3
click at [63, 34] on link "Design" at bounding box center [58, 34] width 39 height 12
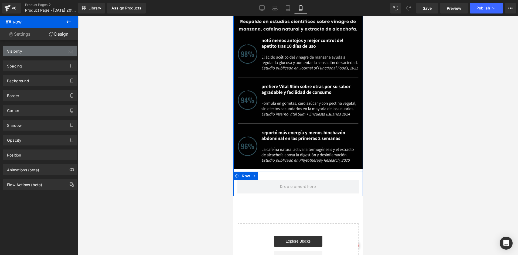
click at [65, 46] on div "Visibility (All)" at bounding box center [40, 51] width 74 height 10
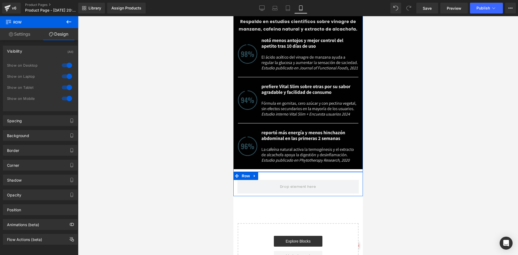
click at [66, 60] on div "1 Show on Desktop 1 Show on Laptop 1 Show on Tablet 1 Show on Mobile" at bounding box center [40, 83] width 66 height 47
click at [65, 70] on div "Show on Desktop" at bounding box center [40, 68] width 66 height 11
drag, startPoint x: 66, startPoint y: 74, endPoint x: 62, endPoint y: 60, distance: 14.7
click at [66, 73] on div at bounding box center [66, 76] width 13 height 9
click at [62, 58] on div "Visibility (Desktop, Tablet, Mobile) 0|0|0|0 1 Show on Desktop 0 Show on Laptop…" at bounding box center [40, 79] width 75 height 66
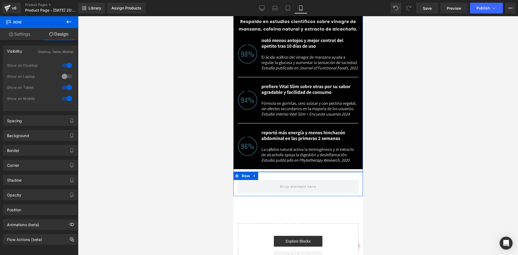
click at [63, 64] on div at bounding box center [66, 65] width 13 height 9
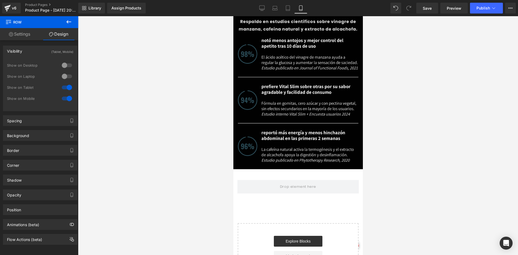
click at [68, 17] on button at bounding box center [68, 22] width 19 height 12
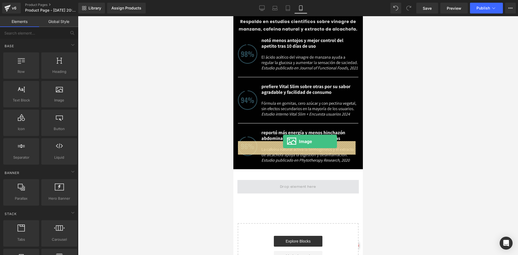
drag, startPoint x: 297, startPoint y: 112, endPoint x: 283, endPoint y: 141, distance: 32.2
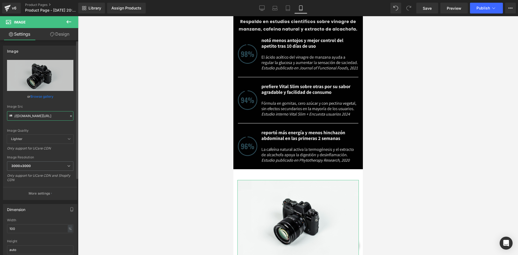
click at [34, 119] on input "//[DOMAIN_NAME][URL]" at bounding box center [40, 115] width 66 height 9
paste input "[URL][DOMAIN_NAME]"
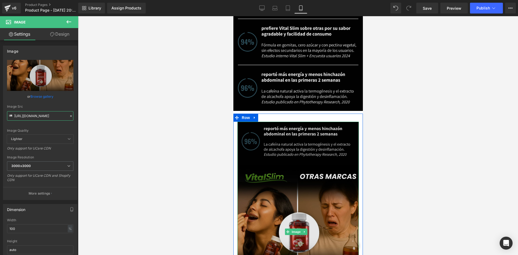
scroll to position [1242, 0]
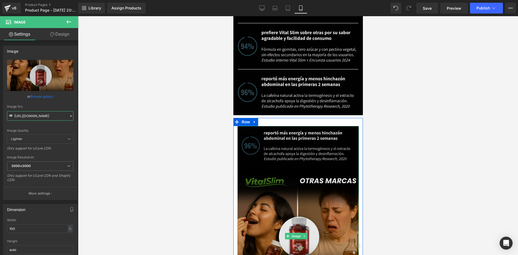
type input "[URL][DOMAIN_NAME]"
click at [312, 155] on img at bounding box center [297, 236] width 121 height 220
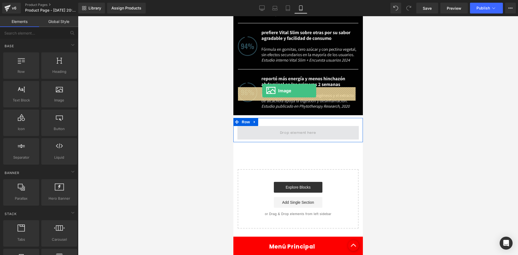
drag, startPoint x: 325, startPoint y: 116, endPoint x: 262, endPoint y: 91, distance: 68.0
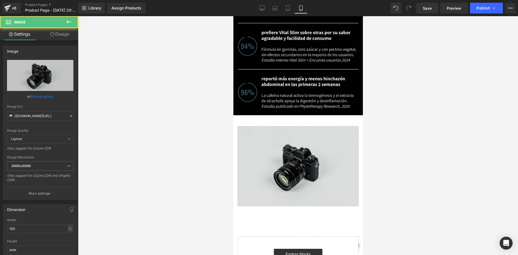
click at [254, 126] on img at bounding box center [297, 166] width 121 height 80
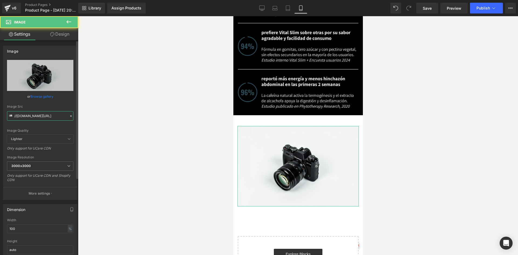
click at [30, 117] on input "//[DOMAIN_NAME][URL]" at bounding box center [40, 115] width 66 height 9
paste input "[URL][DOMAIN_NAME]"
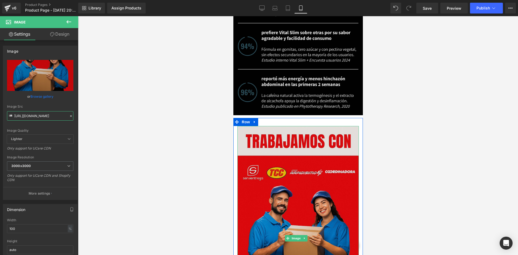
type input "[URL][DOMAIN_NAME]"
click at [252, 126] on img at bounding box center [297, 238] width 121 height 224
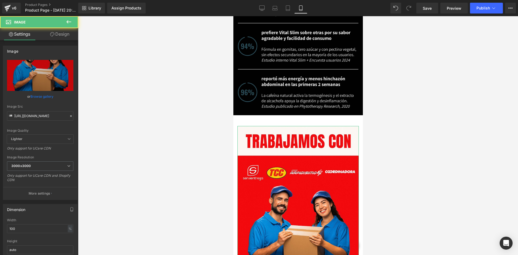
click at [61, 34] on link "Design" at bounding box center [59, 34] width 39 height 12
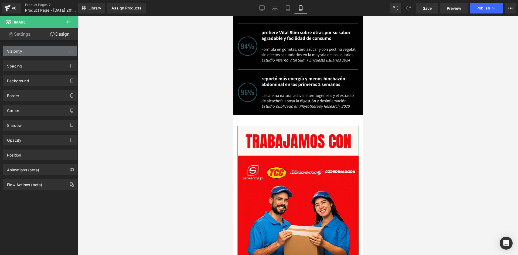
click at [49, 53] on div "Visibility (All)" at bounding box center [40, 51] width 74 height 10
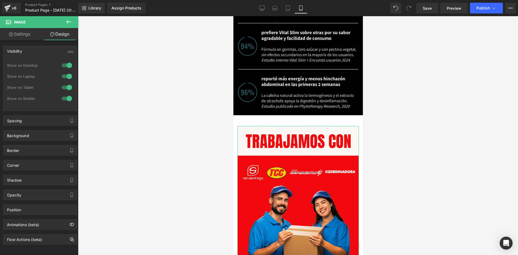
click at [66, 65] on div at bounding box center [66, 65] width 13 height 9
click at [65, 72] on div at bounding box center [66, 76] width 13 height 9
click at [49, 119] on div "Spacing" at bounding box center [40, 121] width 74 height 10
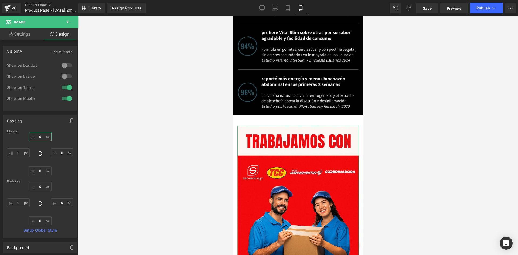
click at [44, 133] on input "0" at bounding box center [40, 136] width 23 height 9
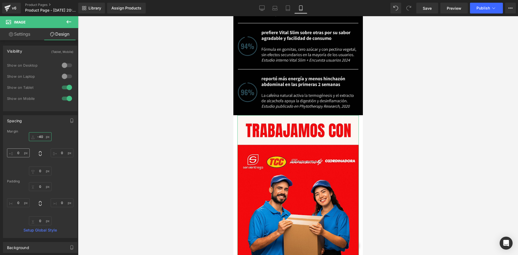
type input "-40"
click at [22, 151] on input "0" at bounding box center [18, 152] width 23 height 9
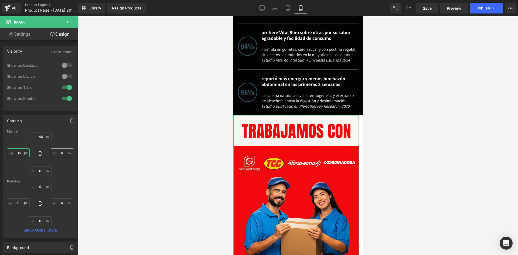
type input "-15"
click at [64, 154] on input "0" at bounding box center [62, 152] width 23 height 9
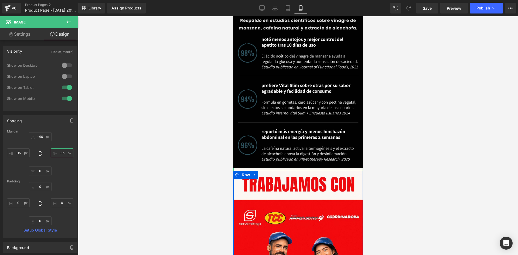
scroll to position [1188, 0]
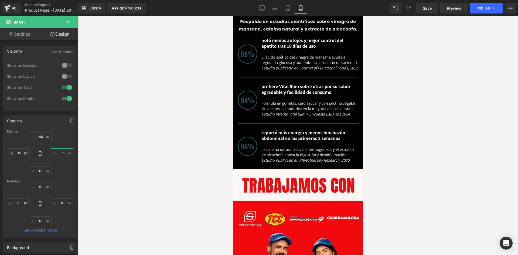
type input "-15"
click at [71, 20] on icon at bounding box center [69, 22] width 6 height 6
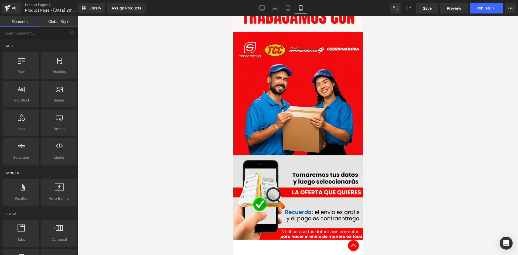
scroll to position [1464, 0]
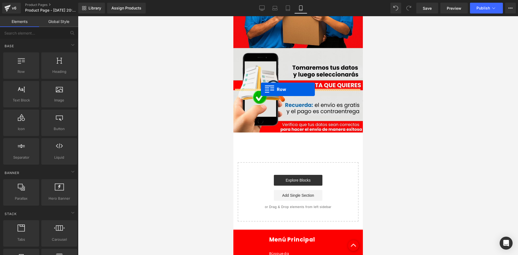
drag, startPoint x: 257, startPoint y: 79, endPoint x: 261, endPoint y: 90, distance: 11.5
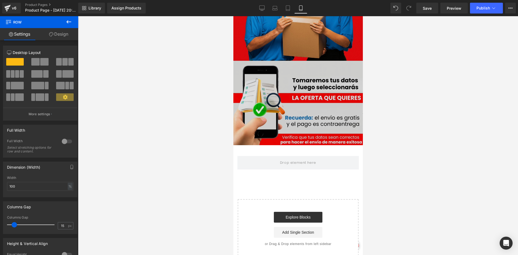
scroll to position [1488, 0]
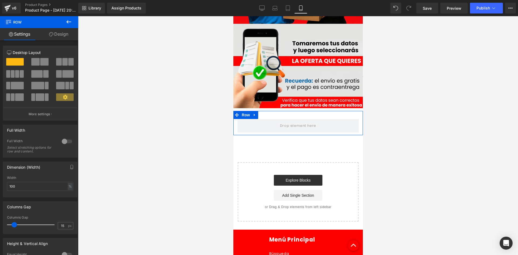
click at [58, 32] on link "Design" at bounding box center [58, 34] width 39 height 12
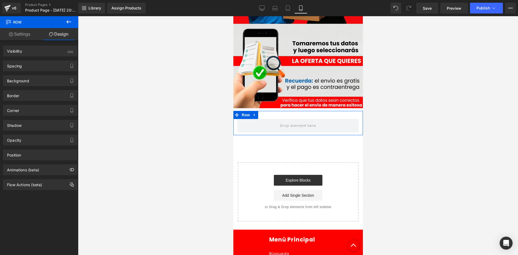
click at [71, 52] on div "(All)" at bounding box center [70, 50] width 6 height 9
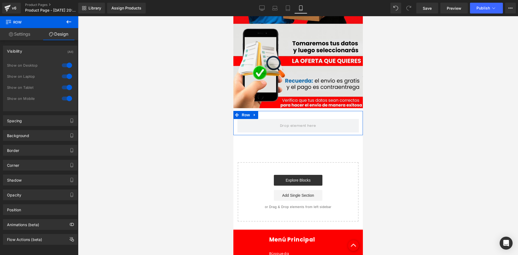
click at [65, 64] on div at bounding box center [66, 65] width 13 height 9
drag, startPoint x: 65, startPoint y: 80, endPoint x: 67, endPoint y: 75, distance: 5.2
click at [66, 78] on div at bounding box center [66, 76] width 13 height 9
click at [72, 20] on icon at bounding box center [69, 22] width 6 height 6
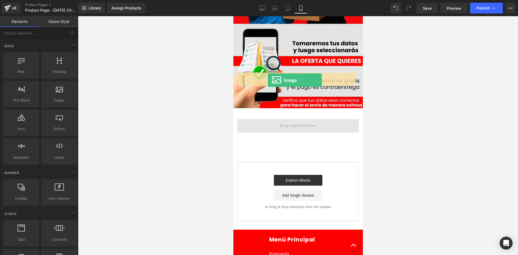
drag, startPoint x: 291, startPoint y: 119, endPoint x: 268, endPoint y: 80, distance: 44.9
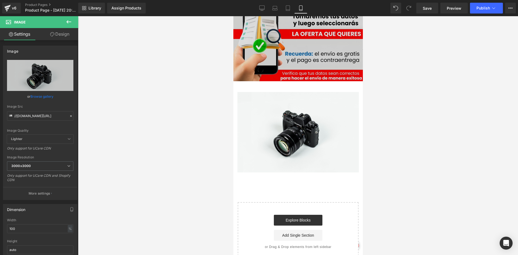
scroll to position [1418, 0]
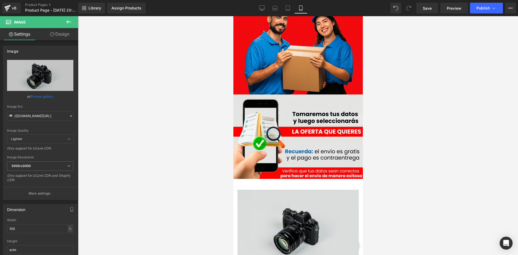
click at [263, 190] on img at bounding box center [297, 230] width 121 height 80
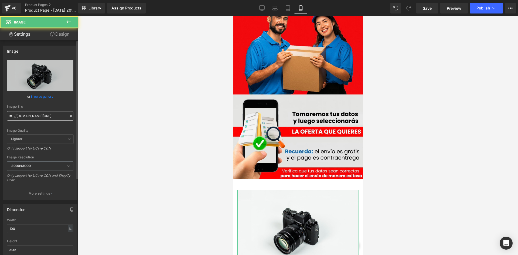
click at [42, 118] on input "//[DOMAIN_NAME][URL]" at bounding box center [40, 115] width 66 height 9
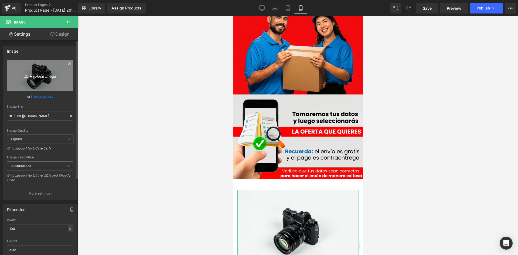
scroll to position [0, 4]
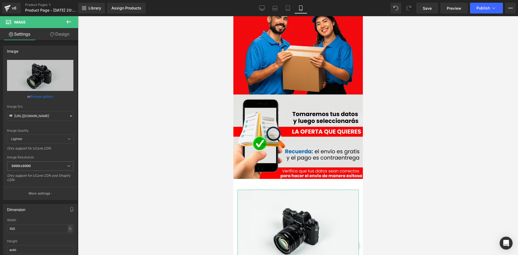
type input "[URL][DOMAIN_NAME]"
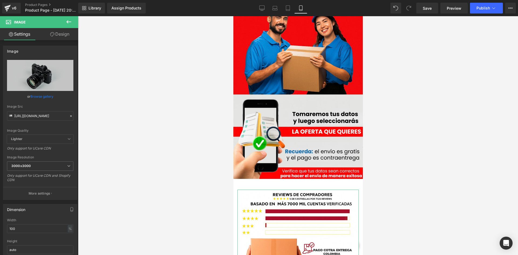
scroll to position [0, 0]
click at [63, 34] on link "Design" at bounding box center [59, 34] width 39 height 12
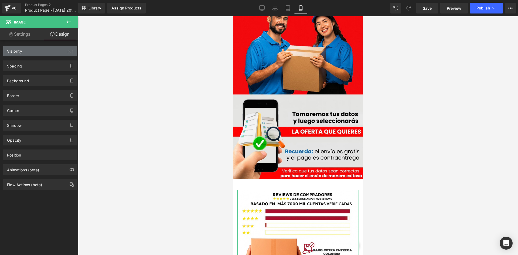
click at [56, 52] on div "Visibility (All)" at bounding box center [40, 51] width 74 height 10
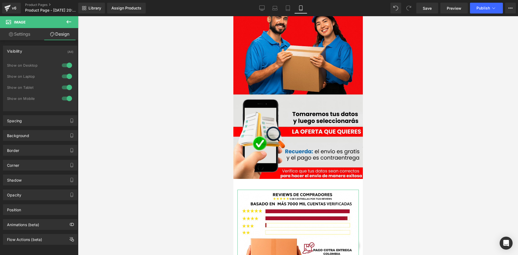
click at [65, 66] on div at bounding box center [66, 65] width 13 height 9
click at [66, 76] on div at bounding box center [66, 76] width 13 height 9
click at [47, 116] on div "Spacing" at bounding box center [40, 121] width 74 height 10
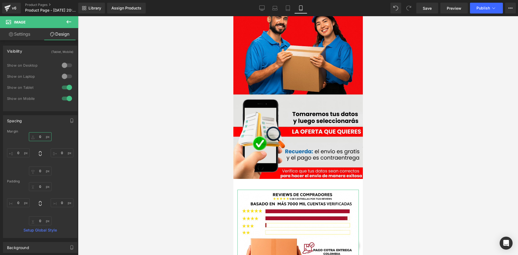
click at [47, 135] on input "0" at bounding box center [40, 136] width 23 height 9
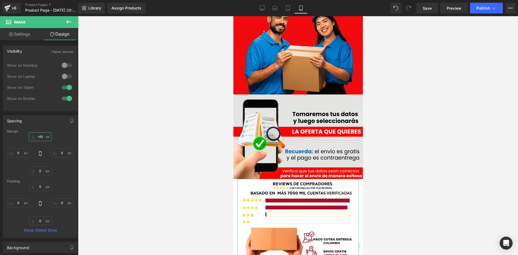
type input "-40"
click at [19, 160] on div "-40 -40 0px 0 0px 0 0px 0" at bounding box center [40, 153] width 66 height 43
click at [19, 151] on input "0" at bounding box center [18, 152] width 23 height 9
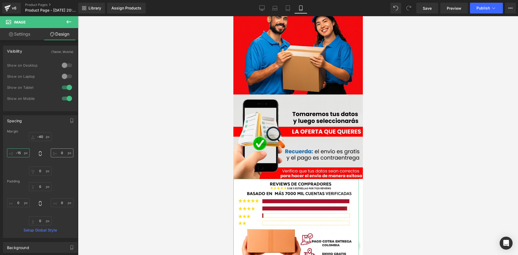
type input "-15"
click at [62, 153] on input "0" at bounding box center [62, 152] width 23 height 9
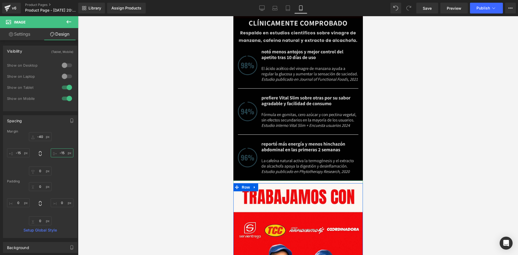
scroll to position [1175, 0]
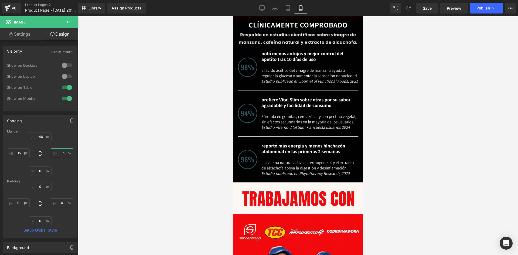
type input "-15"
click at [70, 24] on icon at bounding box center [69, 22] width 6 height 6
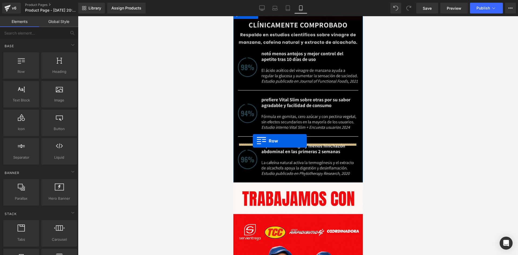
drag, startPoint x: 253, startPoint y: 84, endPoint x: 253, endPoint y: 141, distance: 56.4
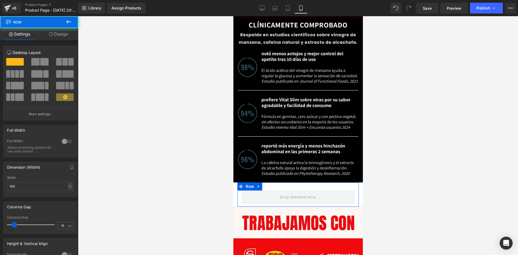
click at [69, 35] on link "Design" at bounding box center [58, 34] width 39 height 12
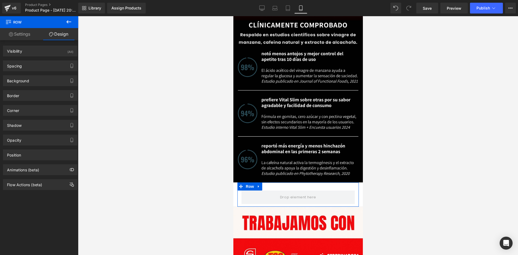
click at [59, 45] on div "Visibility (All) 0|0|0|0 1 Show on Desktop 1 Show on Laptop 1 Show on Tablet 1 …" at bounding box center [40, 49] width 81 height 15
click at [62, 51] on div "Visibility (All)" at bounding box center [40, 51] width 74 height 10
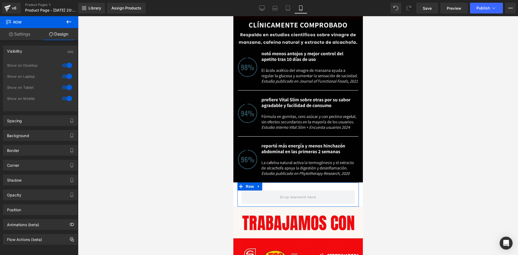
click at [65, 63] on div at bounding box center [66, 65] width 13 height 9
click at [66, 78] on div at bounding box center [66, 76] width 13 height 9
click at [70, 22] on icon at bounding box center [68, 21] width 5 height 3
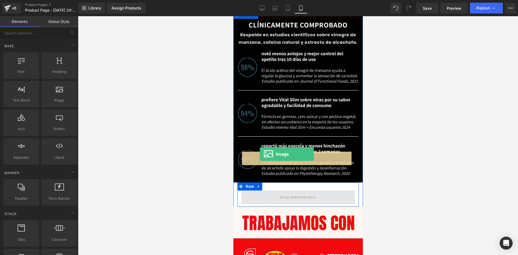
drag, startPoint x: 295, startPoint y: 114, endPoint x: 260, endPoint y: 154, distance: 53.4
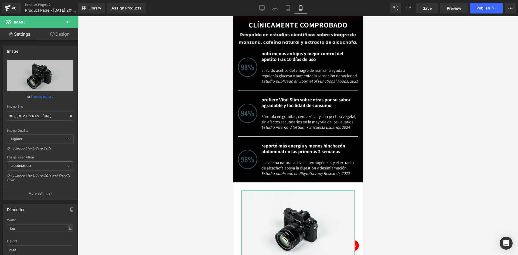
click at [64, 35] on link "Design" at bounding box center [59, 34] width 39 height 12
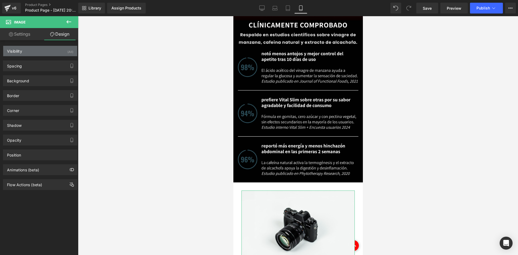
click at [60, 52] on div "Visibility (All)" at bounding box center [40, 51] width 74 height 10
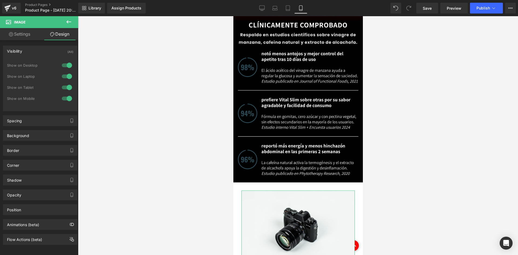
click at [66, 65] on div at bounding box center [66, 65] width 13 height 9
click at [64, 72] on div at bounding box center [66, 76] width 13 height 9
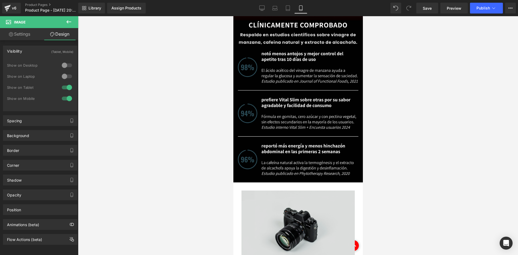
click at [286, 191] on img at bounding box center [297, 228] width 113 height 75
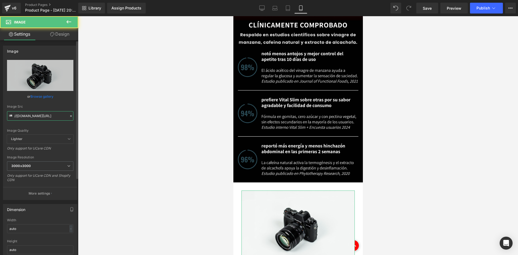
click at [45, 114] on input "//[DOMAIN_NAME][URL]" at bounding box center [40, 115] width 66 height 9
paste input "[URL][DOMAIN_NAME]"
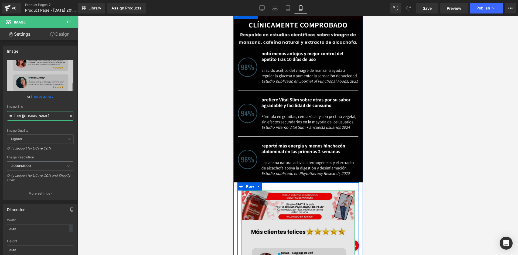
type input "[URL][DOMAIN_NAME]"
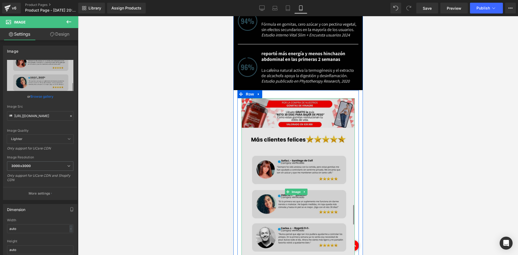
scroll to position [1256, 0]
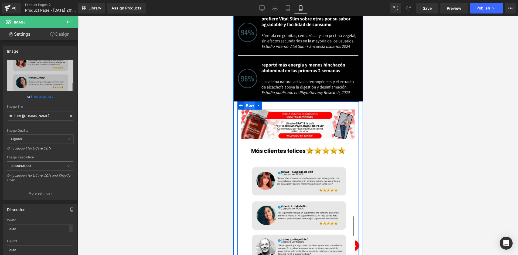
click at [248, 102] on span "Row" at bounding box center [249, 106] width 11 height 8
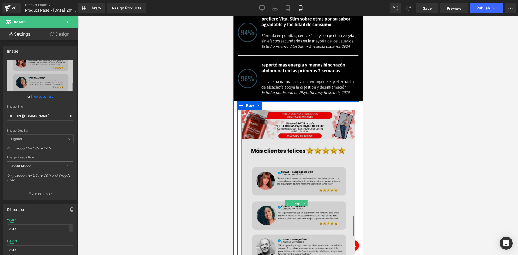
click at [270, 110] on img at bounding box center [297, 203] width 113 height 187
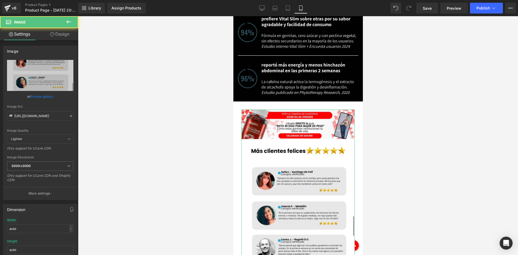
click at [58, 35] on link "Design" at bounding box center [59, 34] width 39 height 12
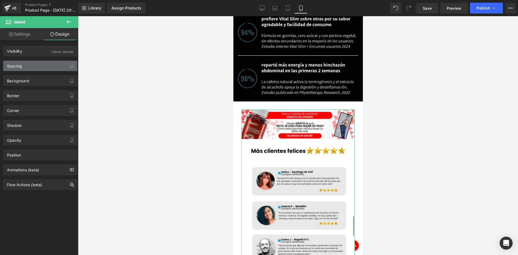
click at [42, 61] on div "Spacing" at bounding box center [40, 66] width 74 height 10
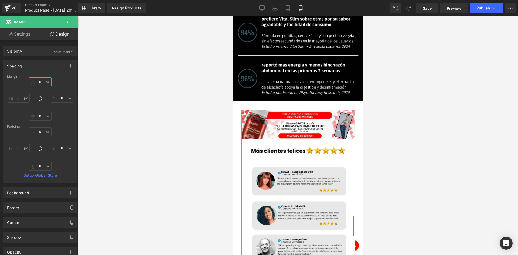
click at [39, 79] on input "0" at bounding box center [40, 81] width 23 height 9
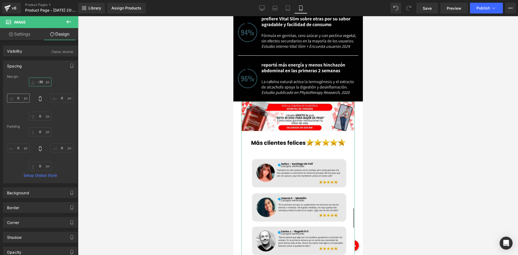
type input "-30"
click at [19, 102] on input "0" at bounding box center [18, 98] width 23 height 9
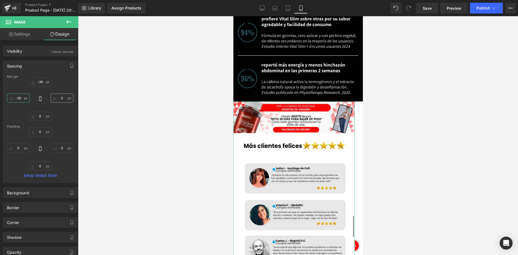
type input "-30"
click at [65, 99] on input "0" at bounding box center [62, 98] width 23 height 9
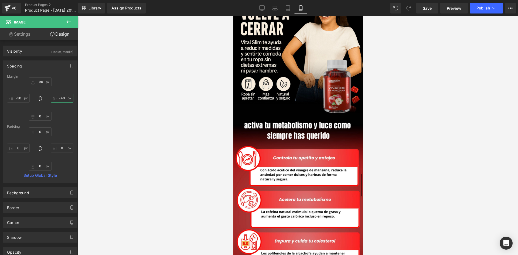
scroll to position [743, 0]
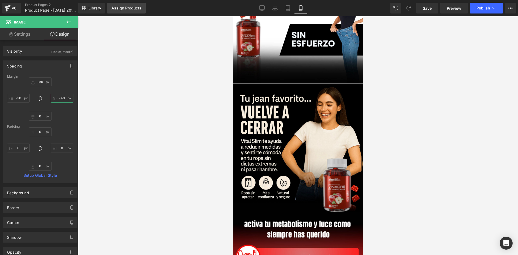
type input "-40"
click at [119, 6] on div "Assign Products" at bounding box center [126, 8] width 30 height 4
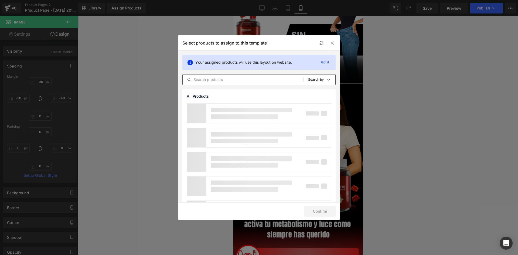
click at [237, 80] on input "text" at bounding box center [243, 79] width 121 height 6
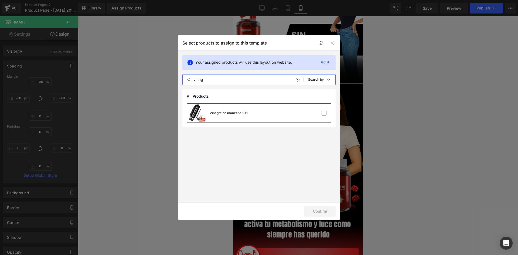
type input "vinag"
click at [238, 111] on div "Vinagre de manzana 2X1" at bounding box center [229, 113] width 38 height 5
click at [313, 211] on button "Confirm" at bounding box center [320, 211] width 31 height 11
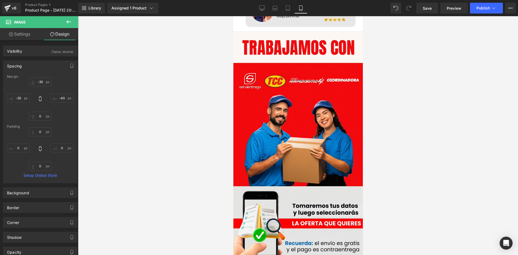
scroll to position [1539, 0]
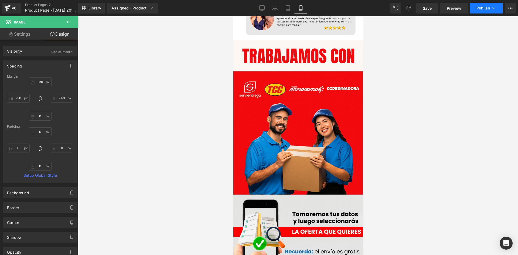
click at [483, 5] on button "Publish" at bounding box center [486, 8] width 33 height 11
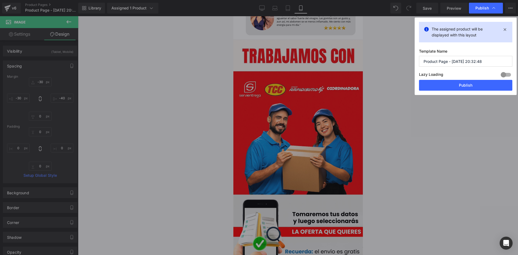
click at [452, 60] on input "Product Page - [DATE] 20:32:48" at bounding box center [465, 61] width 93 height 11
type input "Product Page - Vinagre de manzana - [DATE] 20:32:48"
click at [455, 82] on button "Publish" at bounding box center [465, 85] width 93 height 11
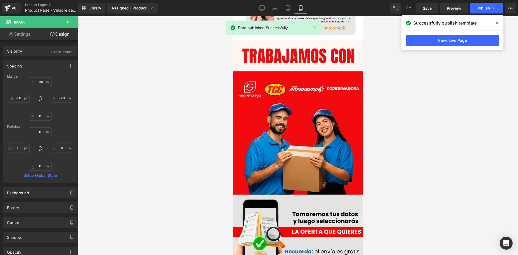
click at [71, 19] on icon at bounding box center [69, 22] width 6 height 6
